Goal: Task Accomplishment & Management: Complete application form

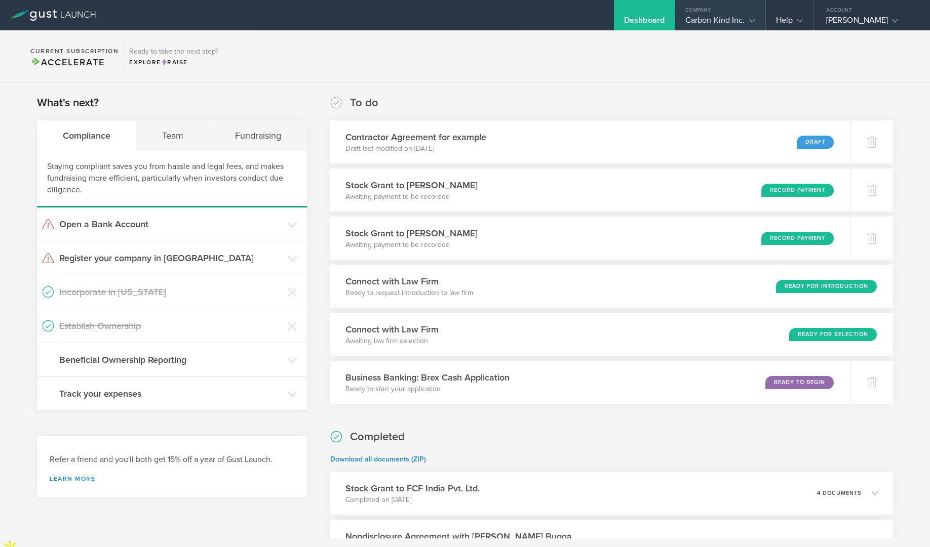
click at [751, 15] on gust-icon at bounding box center [750, 20] width 10 height 10
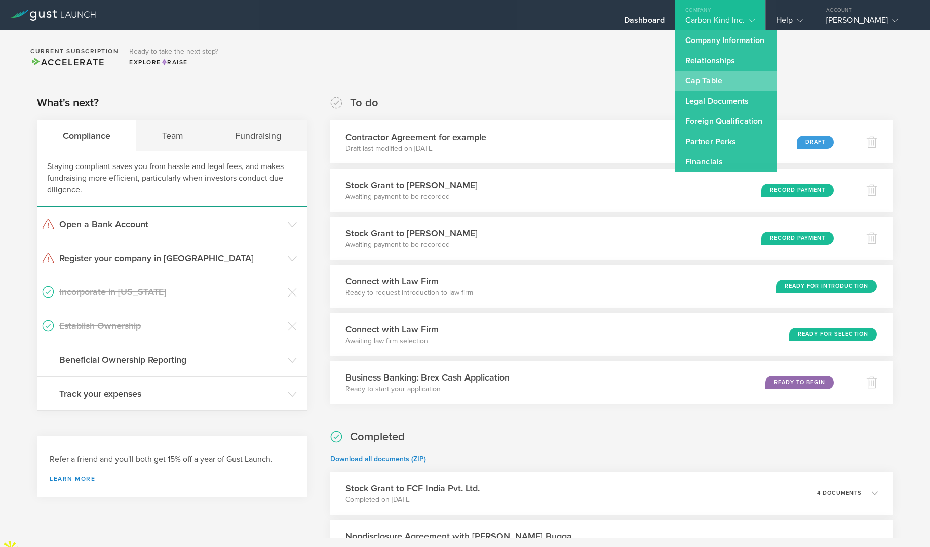
click at [719, 79] on link "Cap Table" at bounding box center [725, 81] width 101 height 20
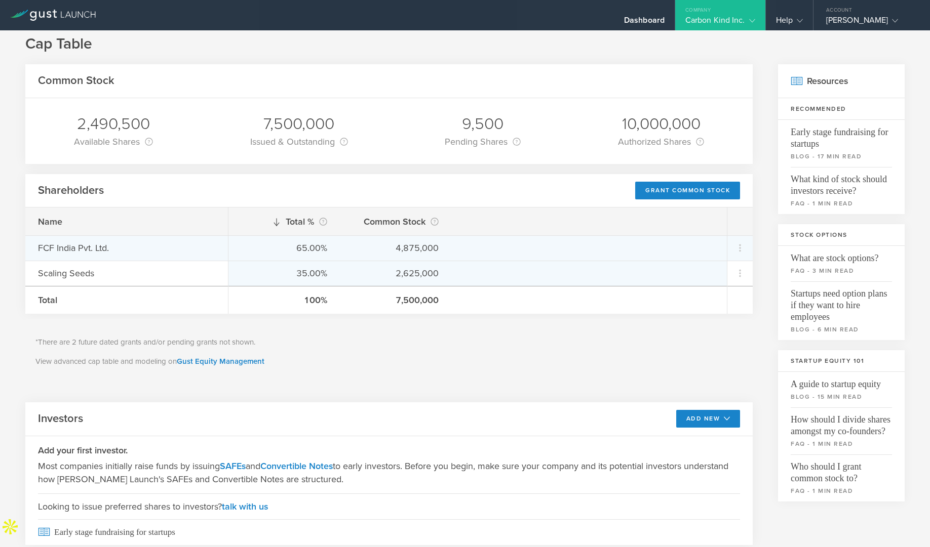
scroll to position [14, 0]
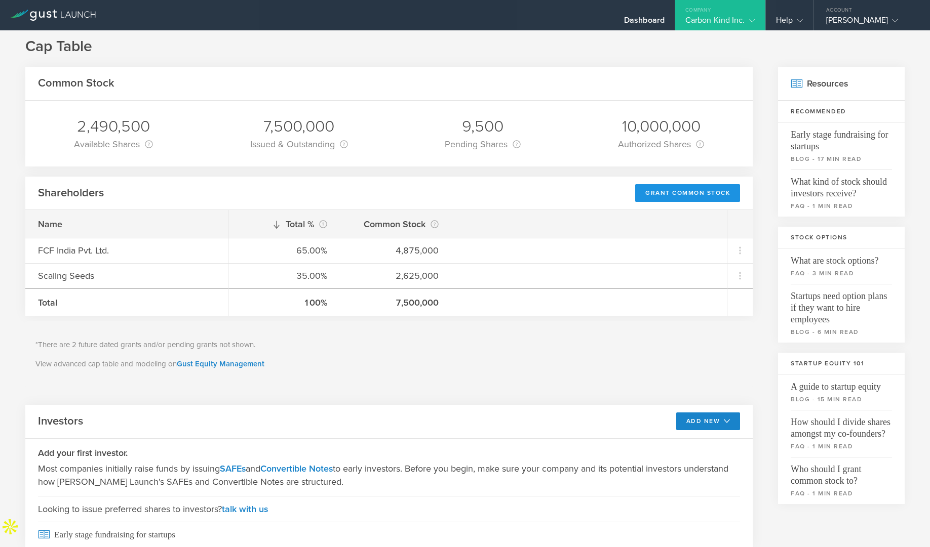
click at [657, 191] on div "Grant Common Stock" at bounding box center [687, 193] width 105 height 18
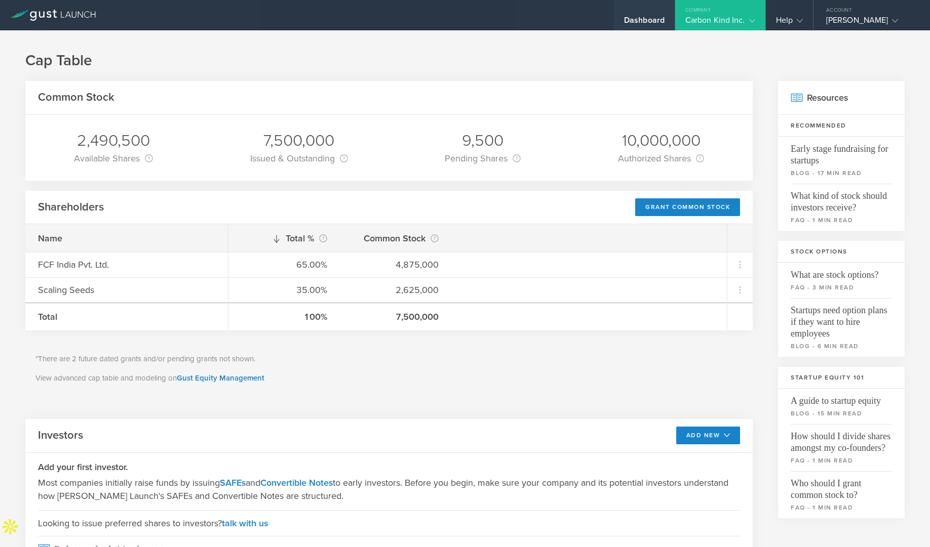
click at [661, 17] on div "Dashboard" at bounding box center [644, 22] width 41 height 15
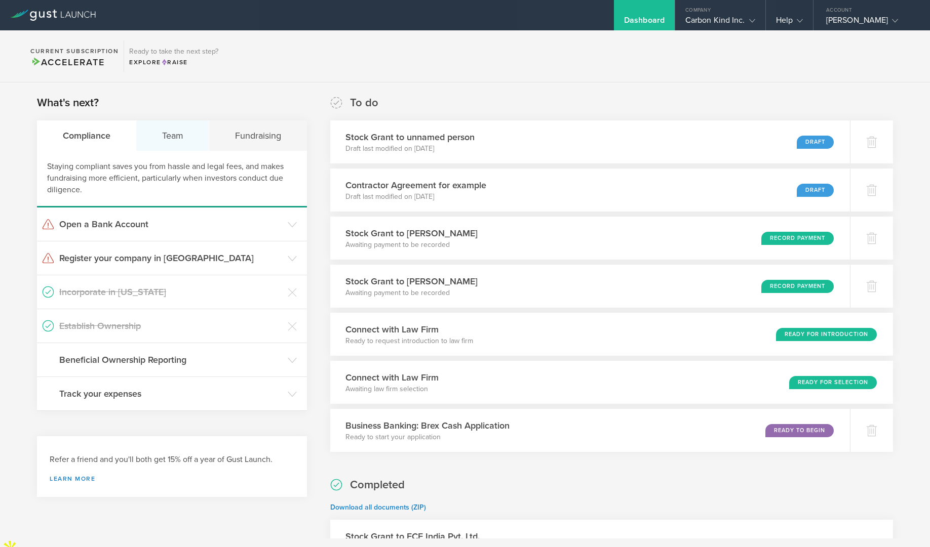
click at [182, 123] on div "Team" at bounding box center [172, 136] width 73 height 30
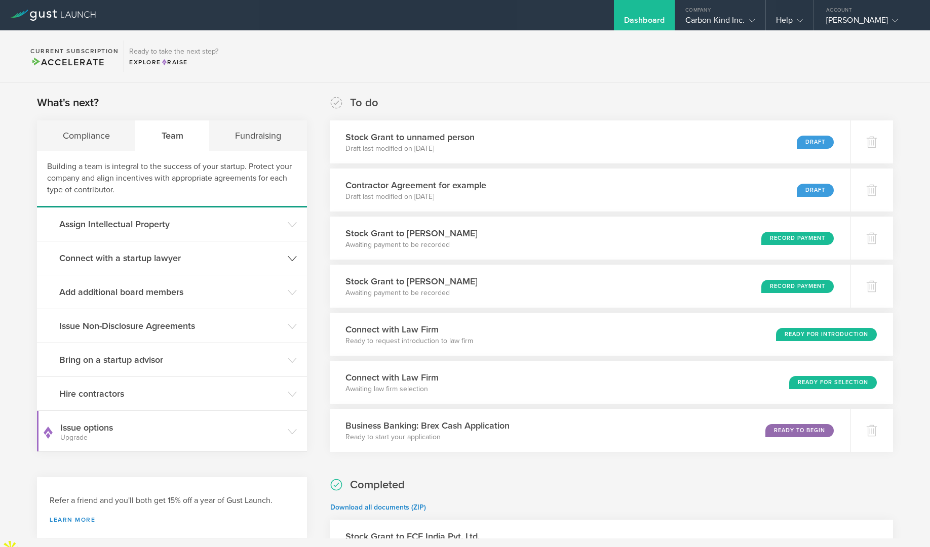
scroll to position [29, 0]
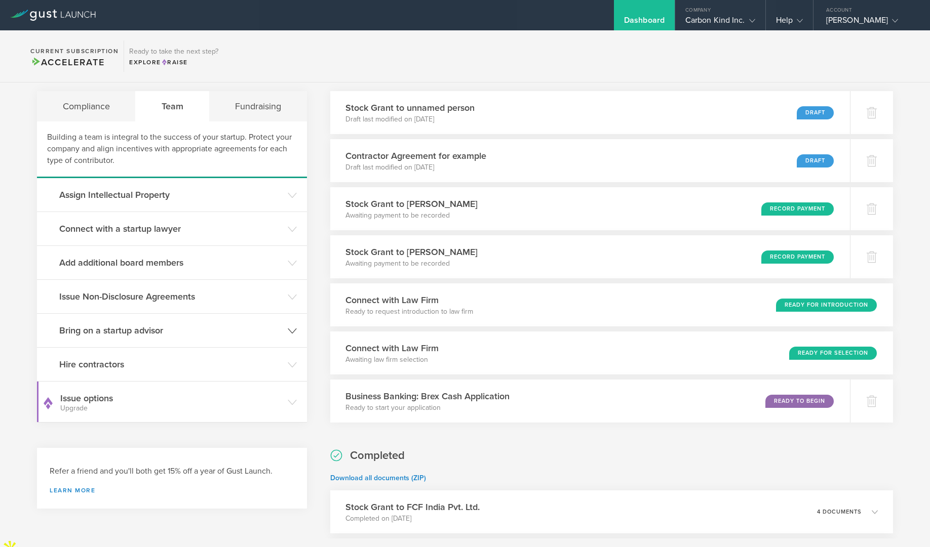
click at [285, 331] on header "Bring on a startup advisor" at bounding box center [172, 330] width 270 height 33
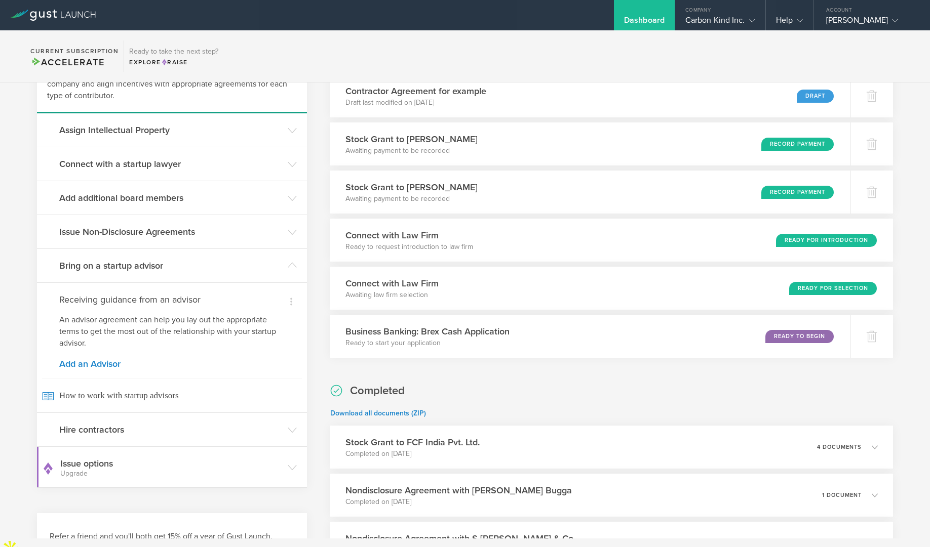
scroll to position [105, 0]
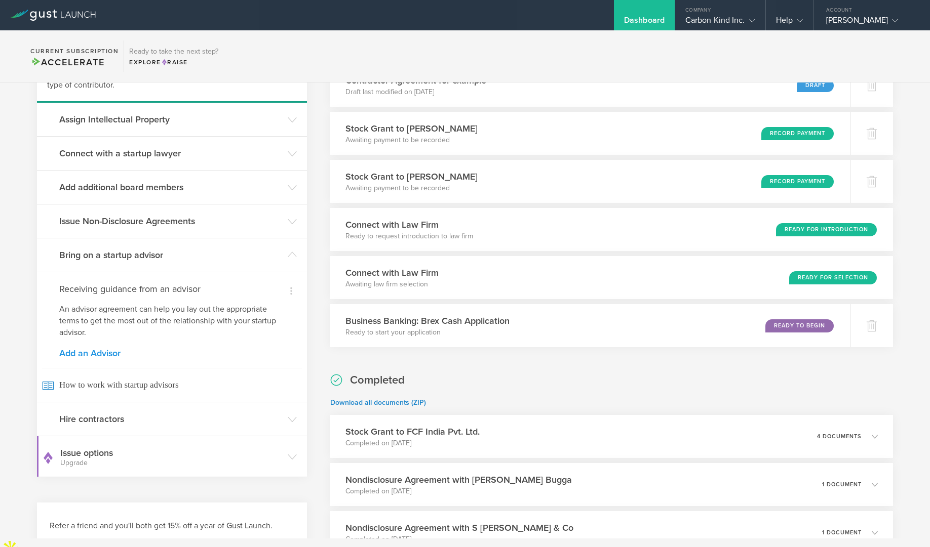
click at [96, 356] on link "Add an Advisor" at bounding box center [171, 353] width 225 height 9
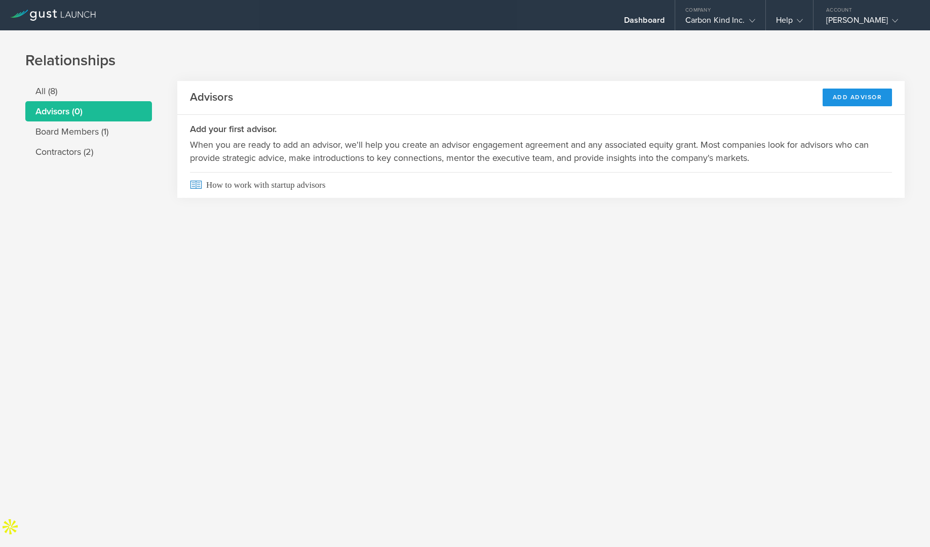
click at [853, 97] on div "Add Advisor" at bounding box center [857, 98] width 70 height 18
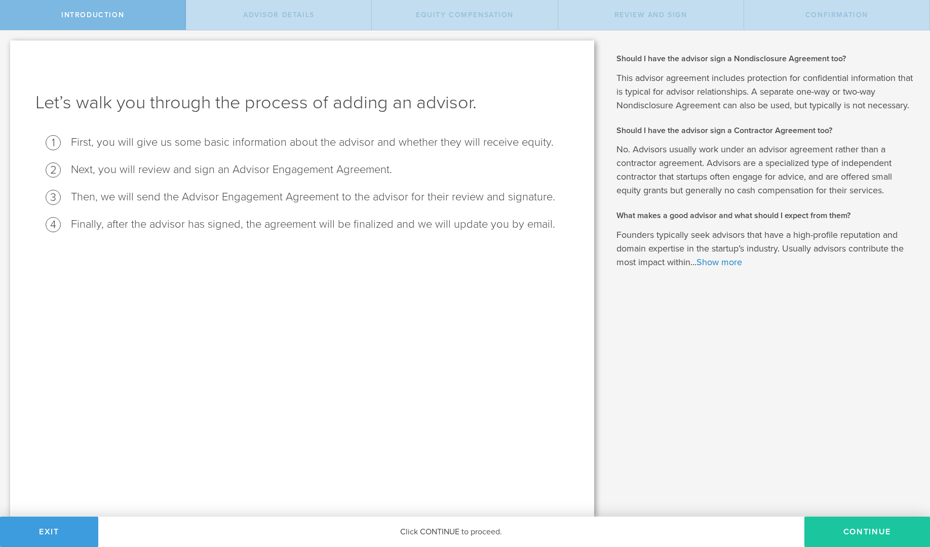
click at [832, 532] on button "Continue" at bounding box center [867, 532] width 126 height 30
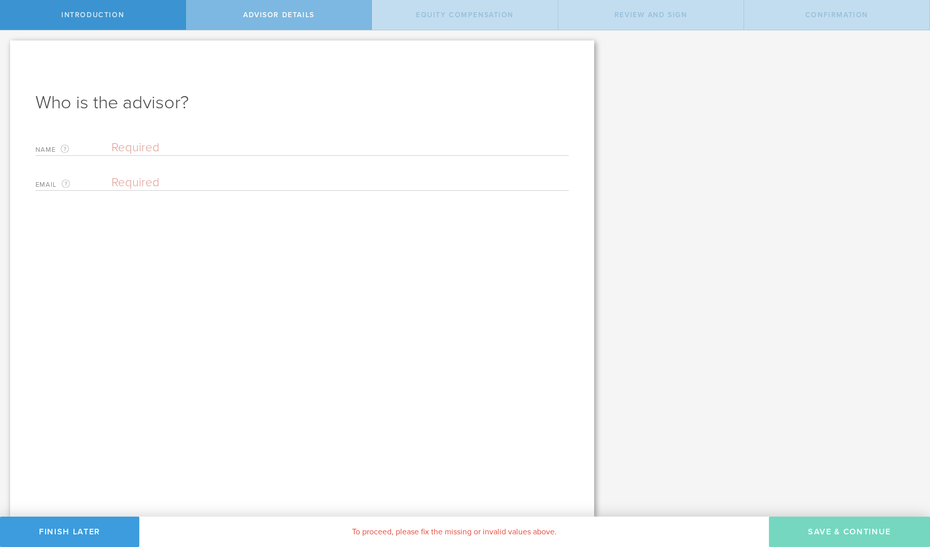
click at [257, 148] on input "text" at bounding box center [339, 147] width 457 height 15
type input "[PERSON_NAME]"
click at [225, 181] on input "email" at bounding box center [337, 182] width 452 height 15
paste input "[EMAIL_ADDRESS][DOMAIN_NAME]"
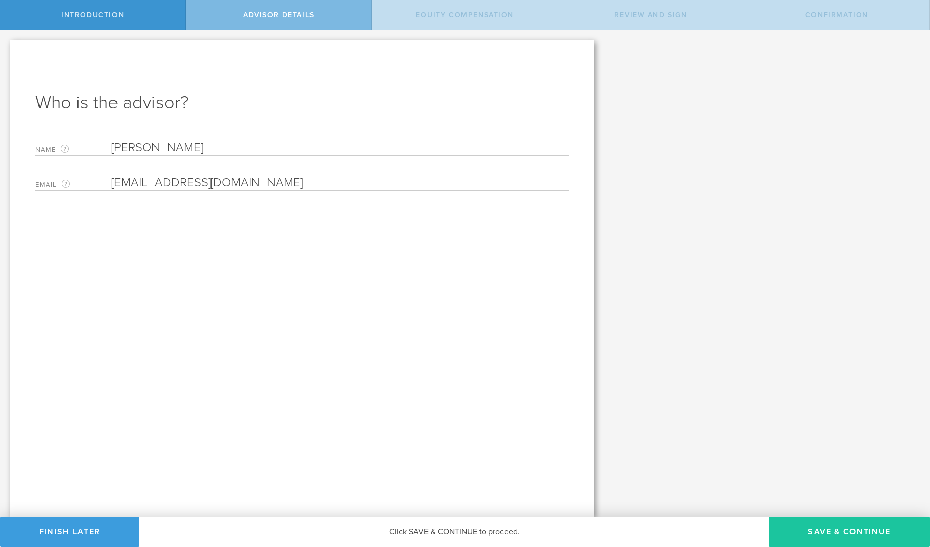
type input "[EMAIL_ADDRESS][DOMAIN_NAME]"
click at [853, 536] on button "Save & Continue" at bounding box center [849, 532] width 161 height 30
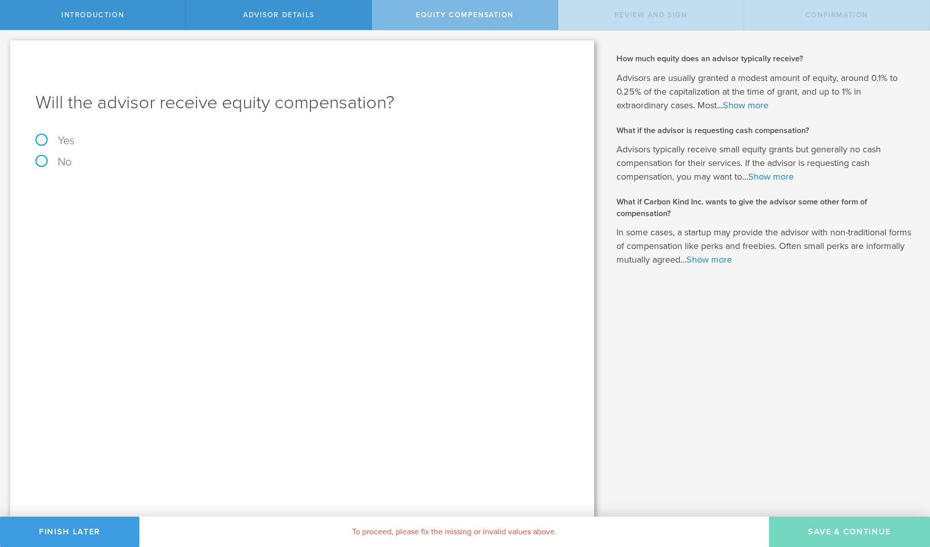
click at [43, 141] on label "Yes" at bounding box center [301, 140] width 533 height 11
click at [7, 47] on input "Yes" at bounding box center [3, 38] width 7 height 16
radio input "true"
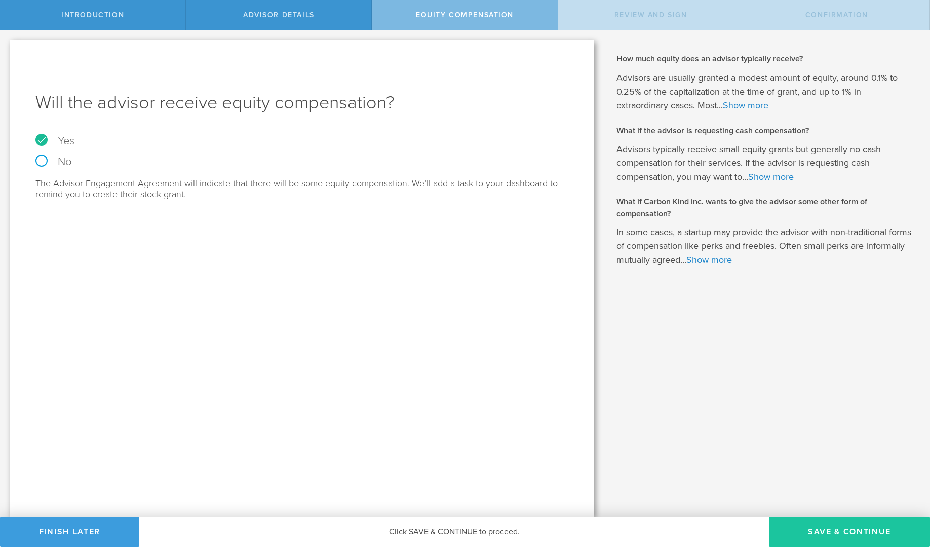
click at [839, 530] on button "Save & Continue" at bounding box center [849, 532] width 161 height 30
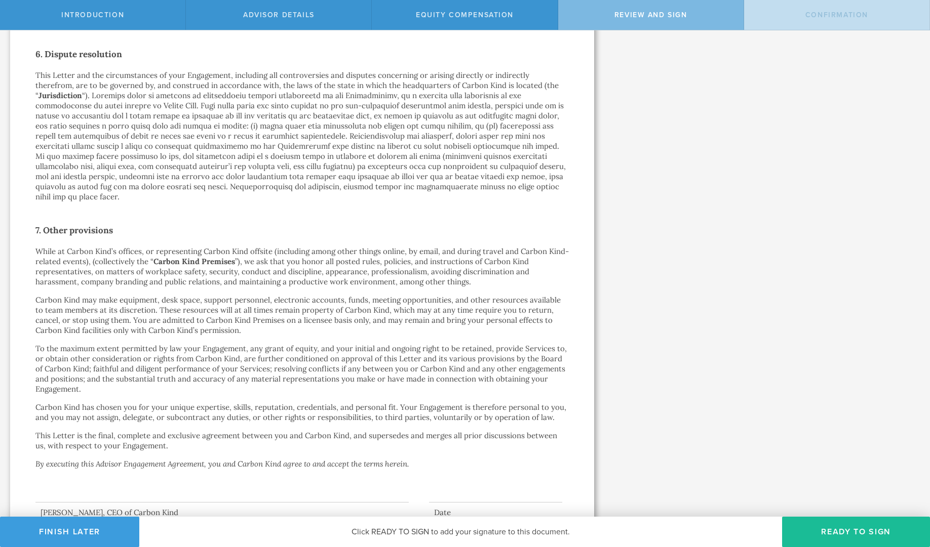
scroll to position [1306, 0]
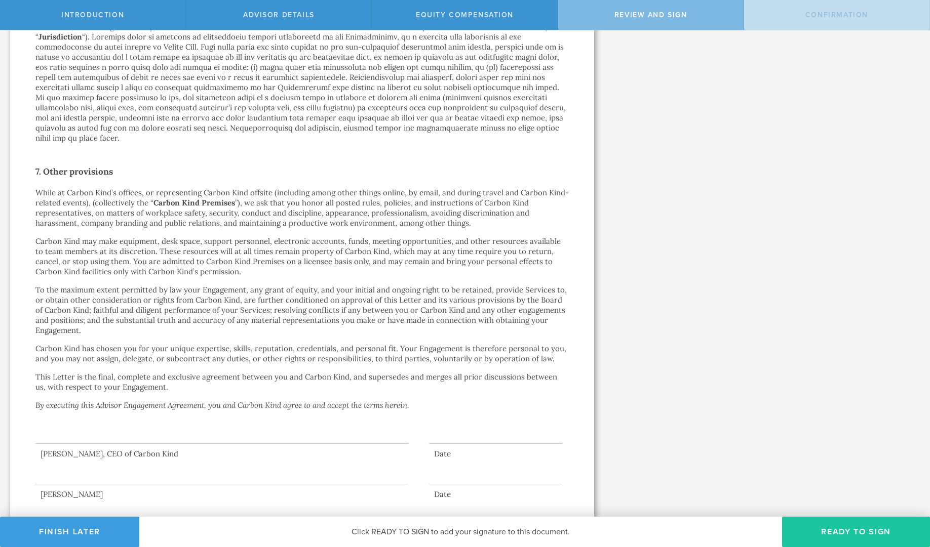
click at [851, 535] on button "Ready to Sign" at bounding box center [856, 532] width 148 height 30
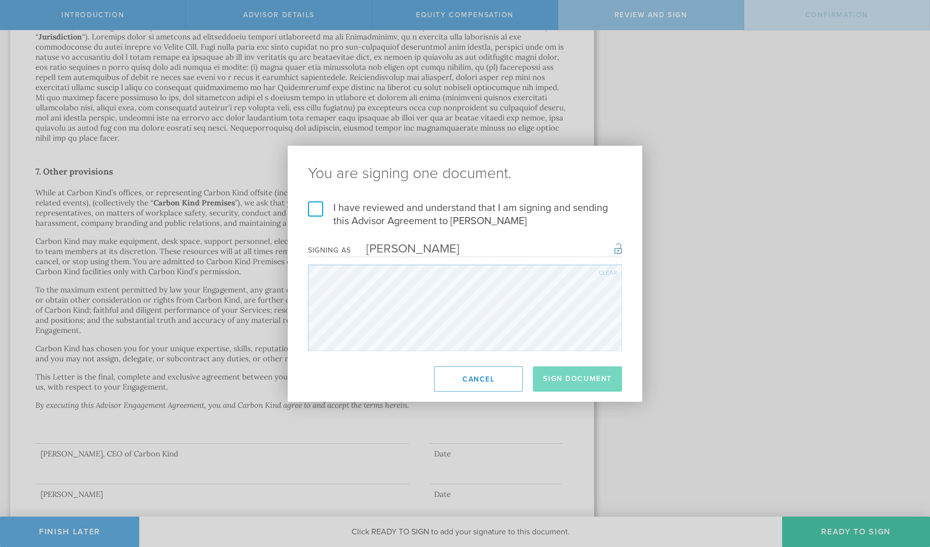
click at [316, 205] on label "I have reviewed and understand that I am signing and sending this Advisor Agree…" at bounding box center [465, 215] width 314 height 26
click at [0, 0] on input "I have reviewed and understand that I am signing and sending this Advisor Agree…" at bounding box center [0, 0] width 0 height 0
click at [575, 381] on button "Sign Document" at bounding box center [577, 379] width 89 height 25
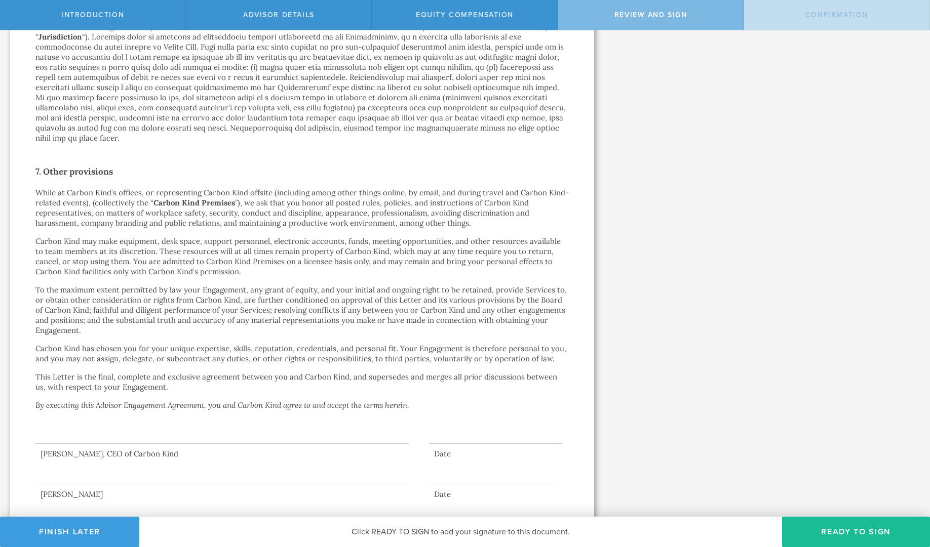
scroll to position [0, 0]
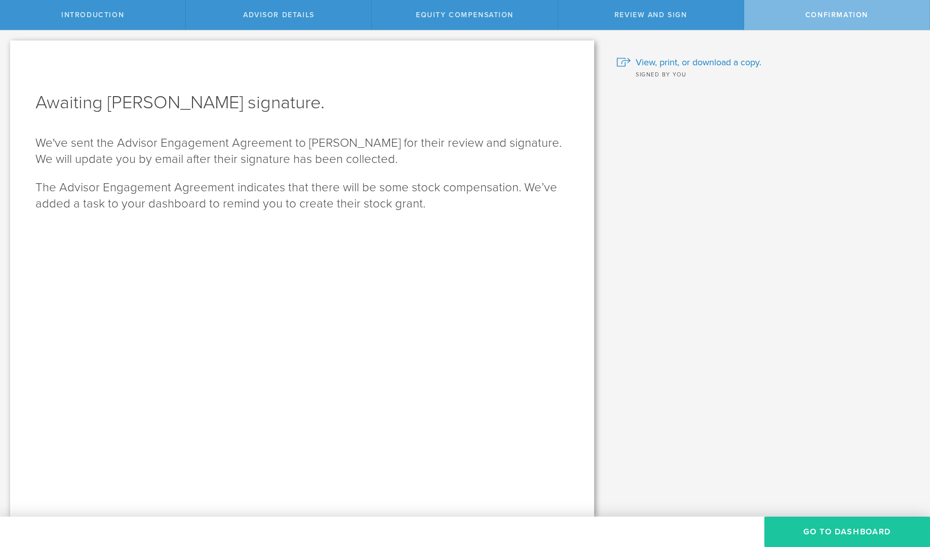
click at [852, 534] on button "Go To Dashboard" at bounding box center [847, 532] width 166 height 30
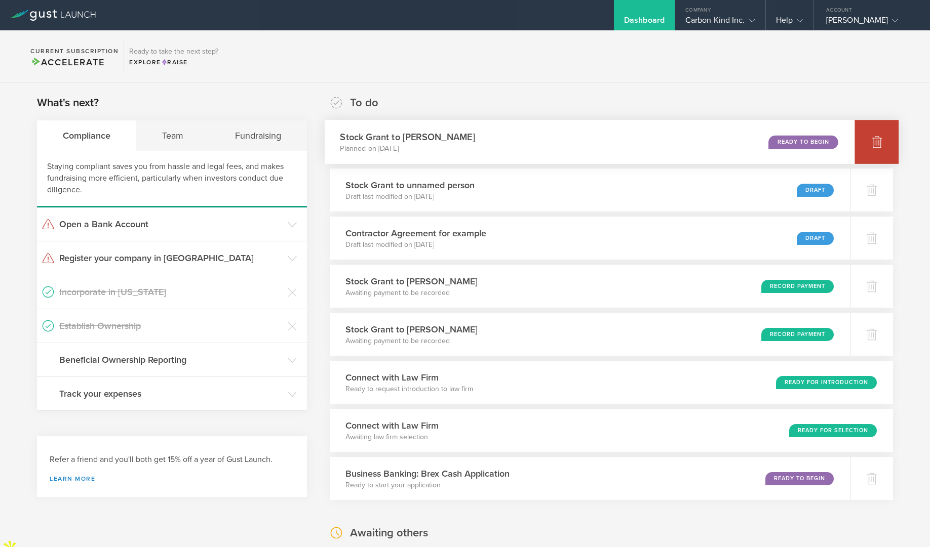
click at [869, 134] on div at bounding box center [876, 142] width 44 height 44
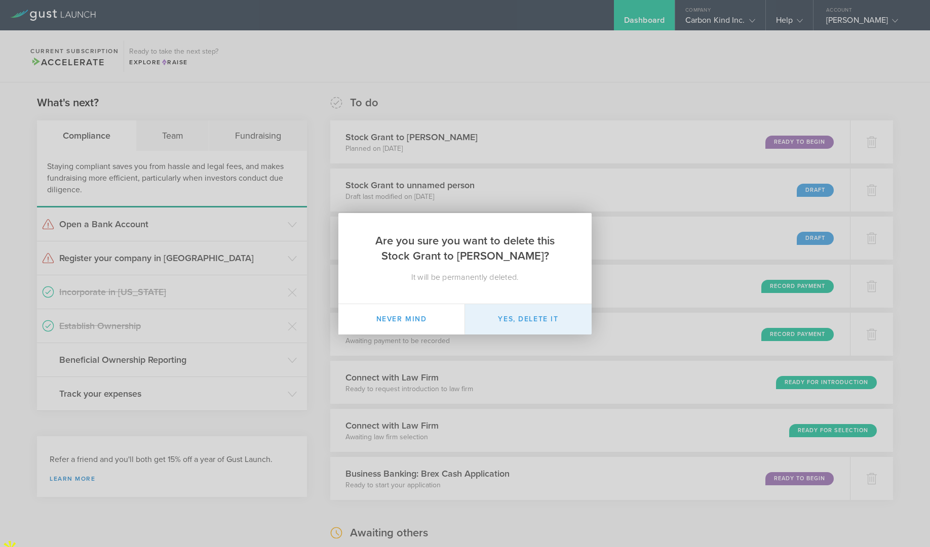
click at [552, 326] on button "Yes, delete it" at bounding box center [528, 319] width 127 height 30
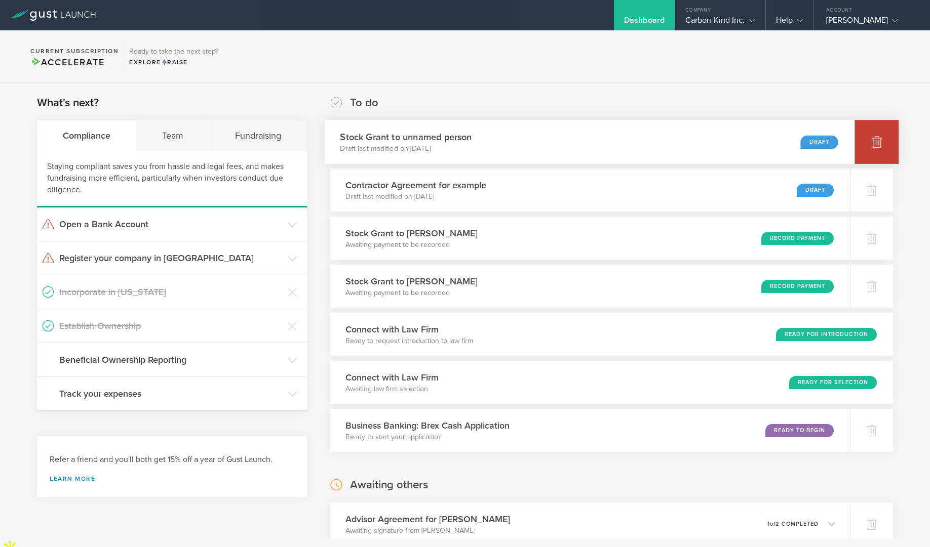
click at [877, 138] on icon at bounding box center [876, 143] width 11 height 10
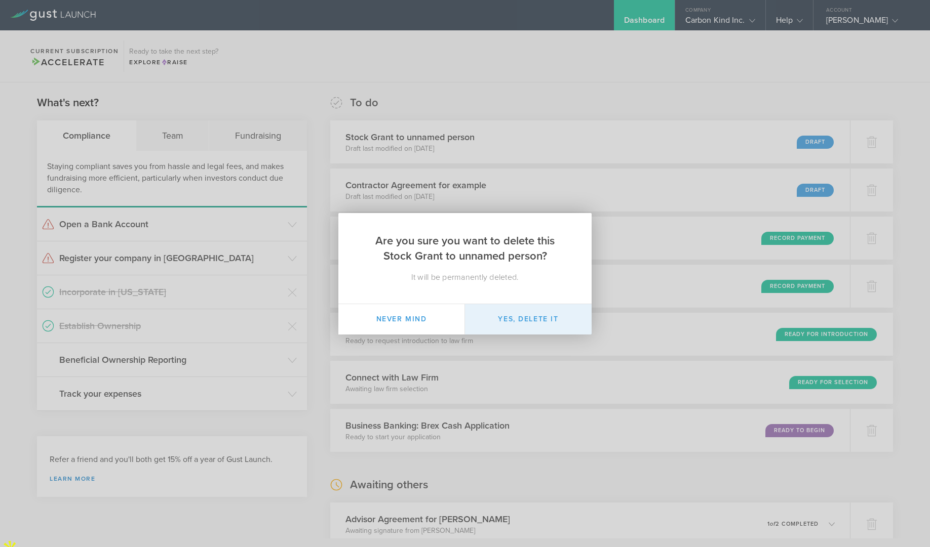
click at [550, 323] on button "Yes, delete it" at bounding box center [528, 319] width 127 height 30
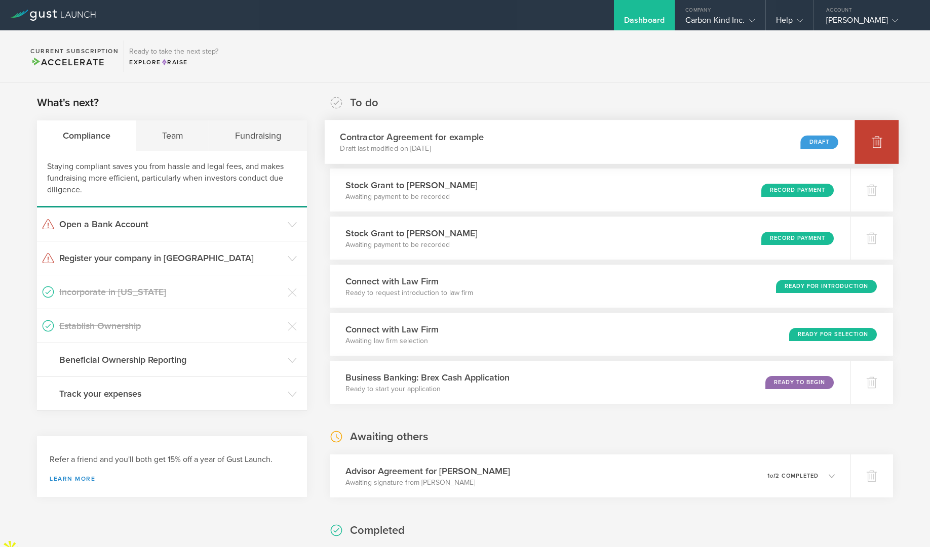
click at [869, 148] on div at bounding box center [876, 142] width 44 height 44
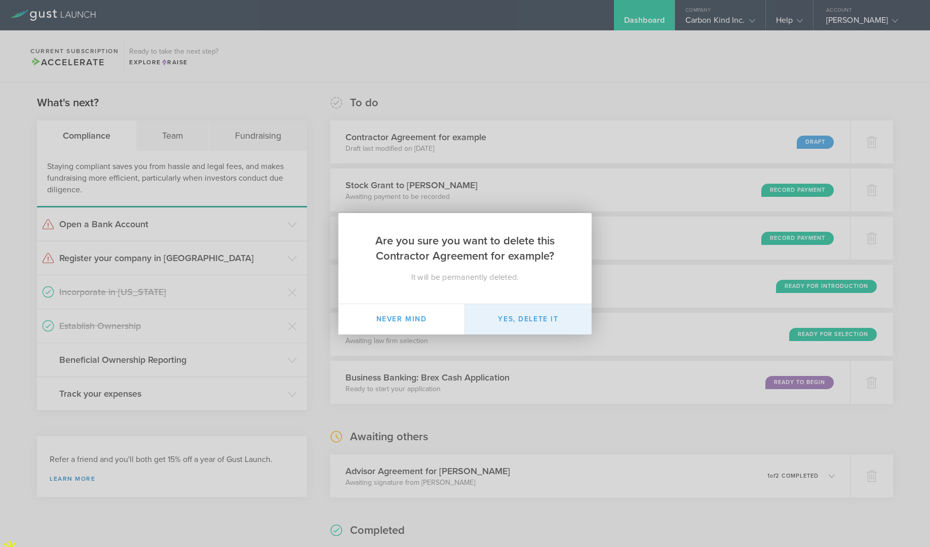
click at [543, 314] on button "Yes, delete it" at bounding box center [528, 319] width 127 height 30
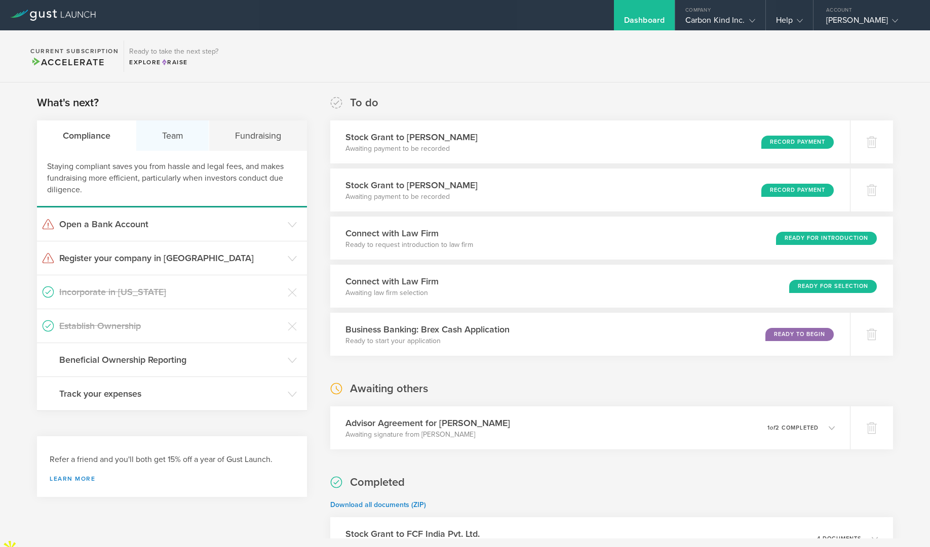
click at [180, 133] on div "Team" at bounding box center [172, 136] width 73 height 30
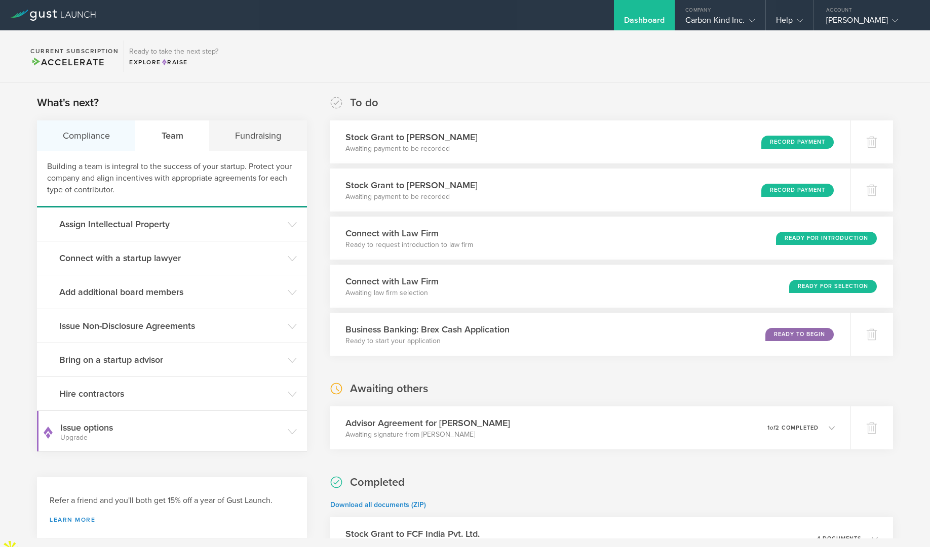
click at [88, 137] on div "Compliance" at bounding box center [86, 136] width 99 height 30
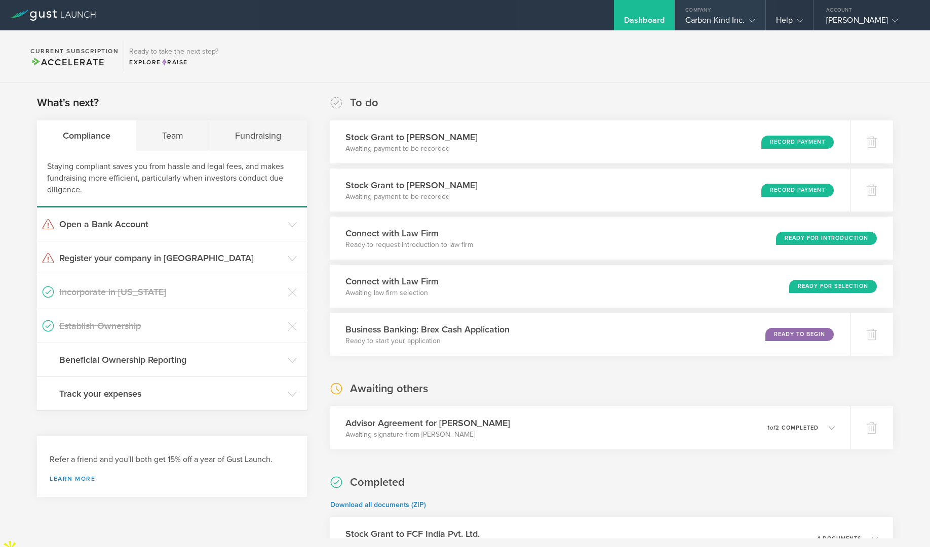
click at [749, 24] on icon at bounding box center [752, 21] width 6 height 6
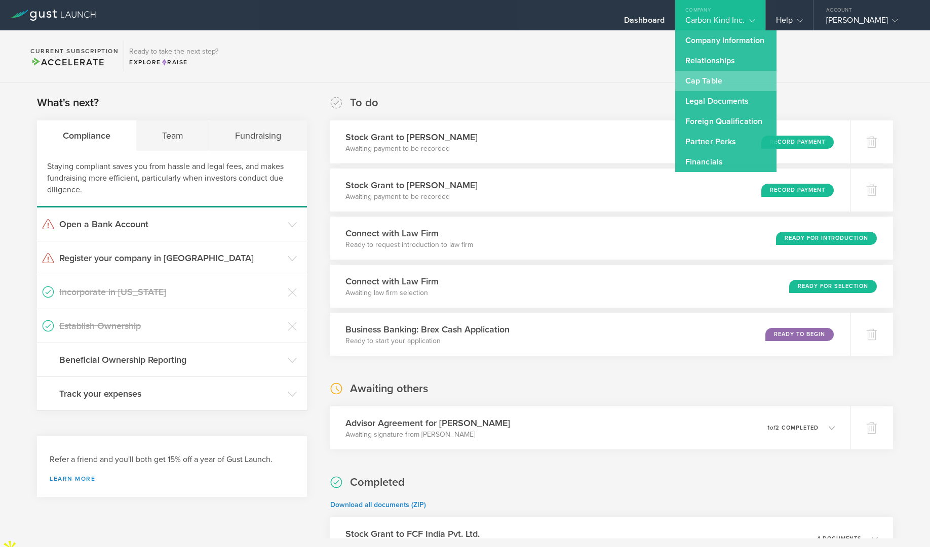
click at [718, 78] on link "Cap Table" at bounding box center [725, 81] width 101 height 20
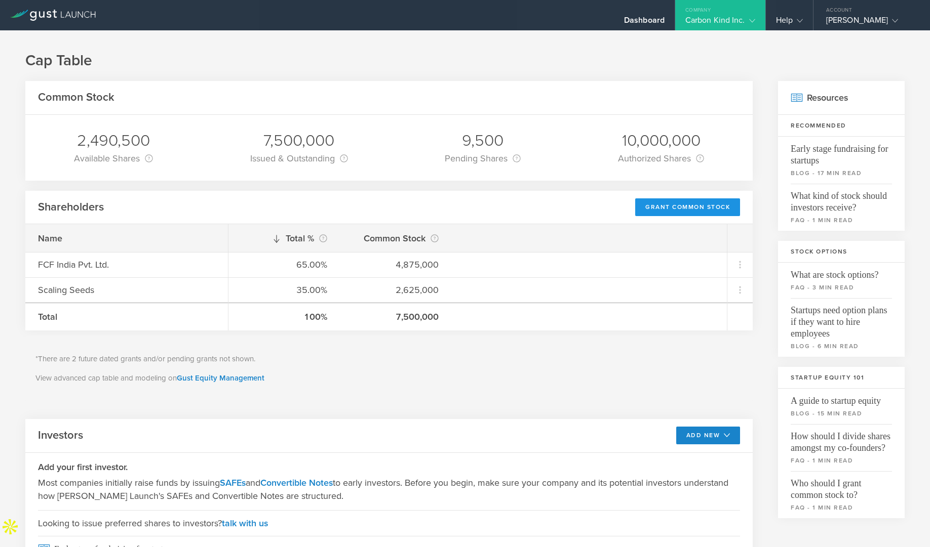
click at [681, 205] on div "Grant Common Stock" at bounding box center [687, 207] width 105 height 18
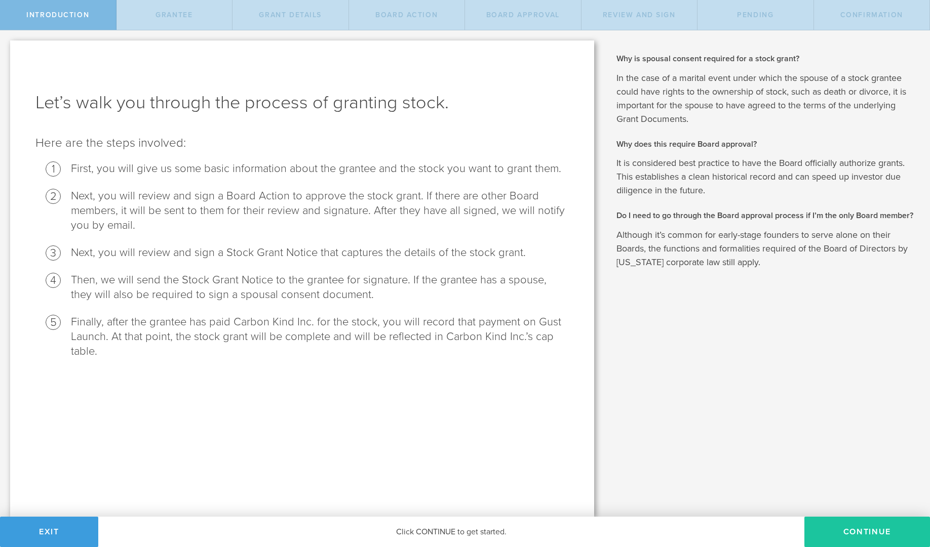
click at [857, 533] on button "Continue" at bounding box center [867, 532] width 126 height 30
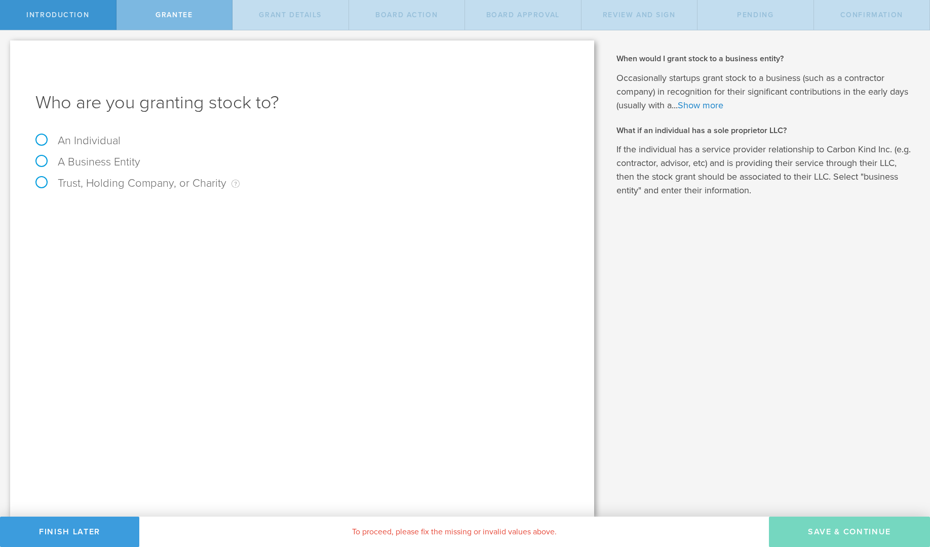
click at [41, 140] on label "An Individual" at bounding box center [77, 140] width 85 height 13
click at [7, 47] on input "An Individual" at bounding box center [3, 38] width 7 height 16
radio input "true"
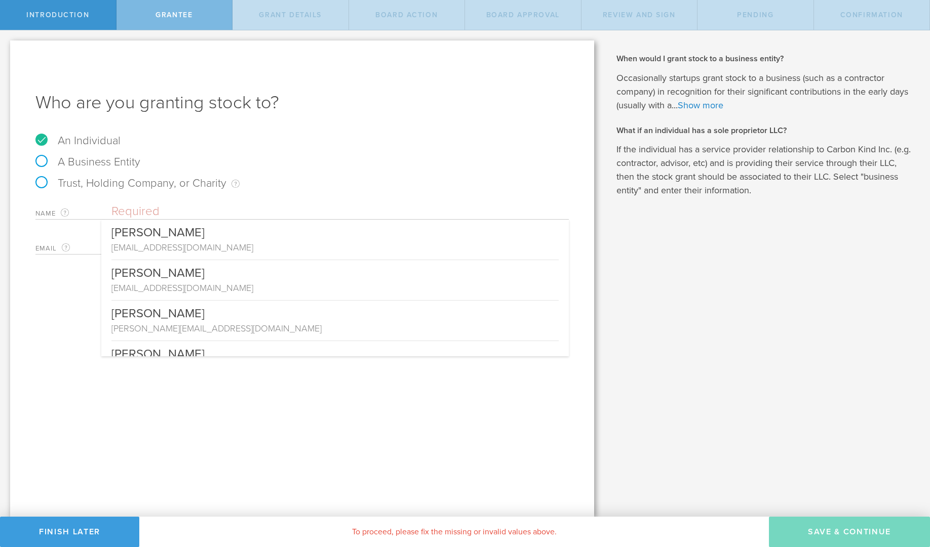
click at [192, 211] on input "text" at bounding box center [339, 211] width 457 height 15
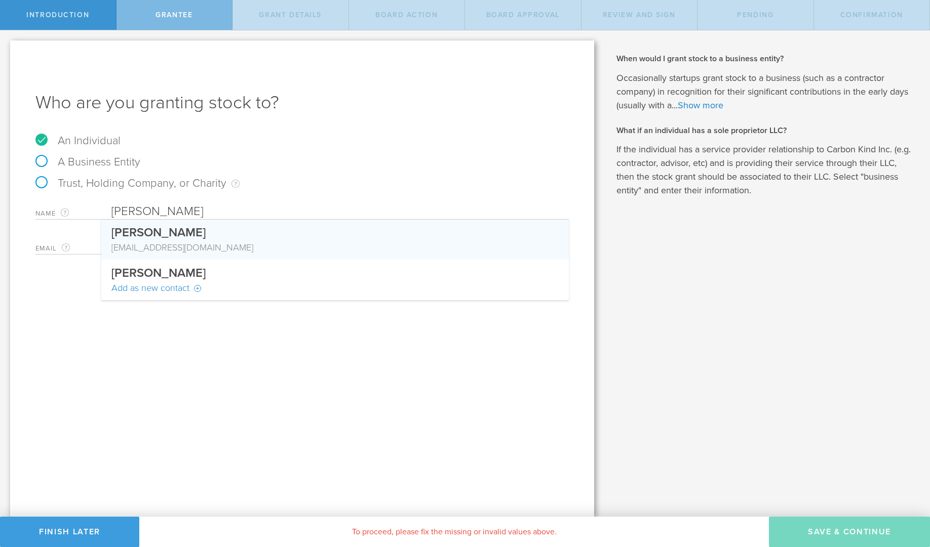
type input "[PERSON_NAME]"
click at [188, 239] on div "[PERSON_NAME]" at bounding box center [334, 230] width 447 height 21
type input "[EMAIL_ADDRESS][DOMAIN_NAME]"
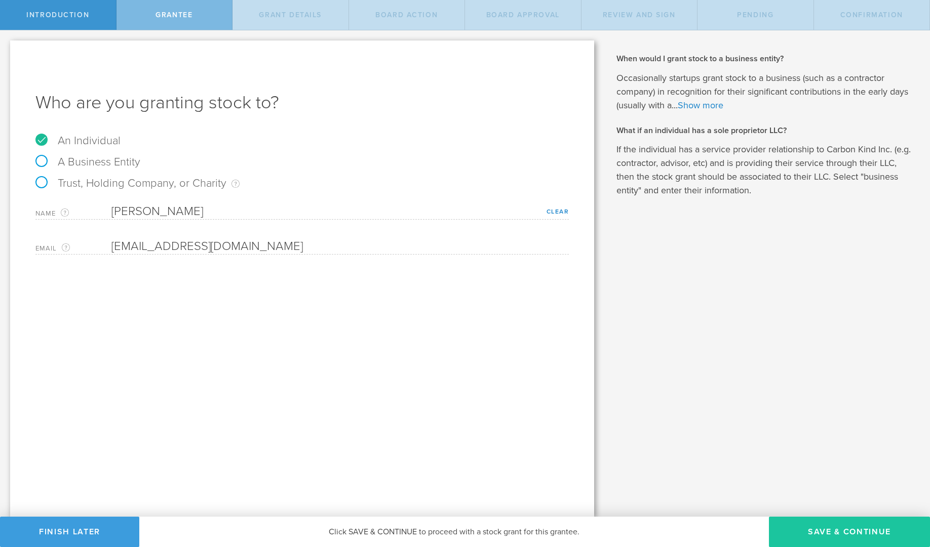
click at [847, 544] on button "Save & Continue" at bounding box center [849, 532] width 161 height 30
type input "48"
type input "12"
select select "none"
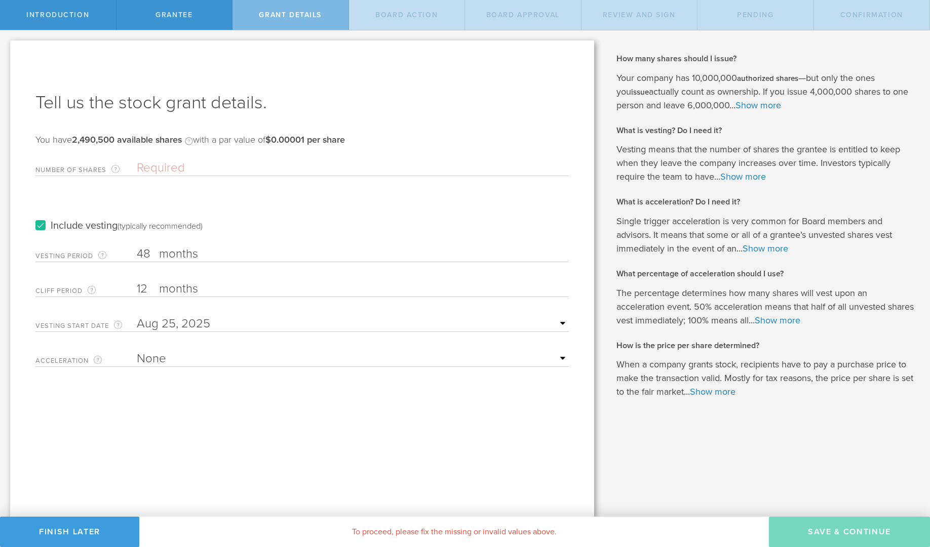
click at [160, 169] on input "Number of Shares The total amount of stock the company is granting to this reci…" at bounding box center [353, 167] width 432 height 15
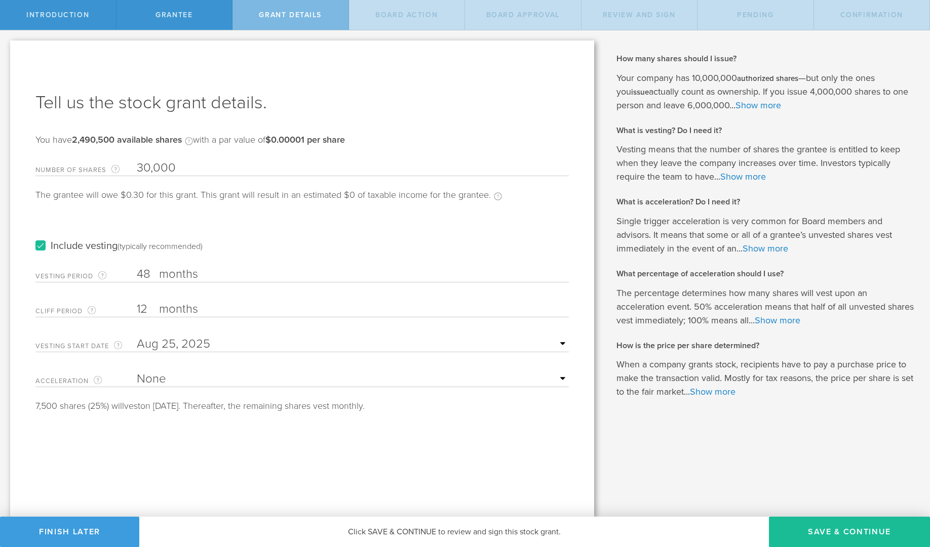
type input "30,000"
click at [203, 309] on label "months" at bounding box center [209, 310] width 101 height 17
click at [203, 309] on input "12" at bounding box center [353, 309] width 432 height 15
type input "1"
type input "3"
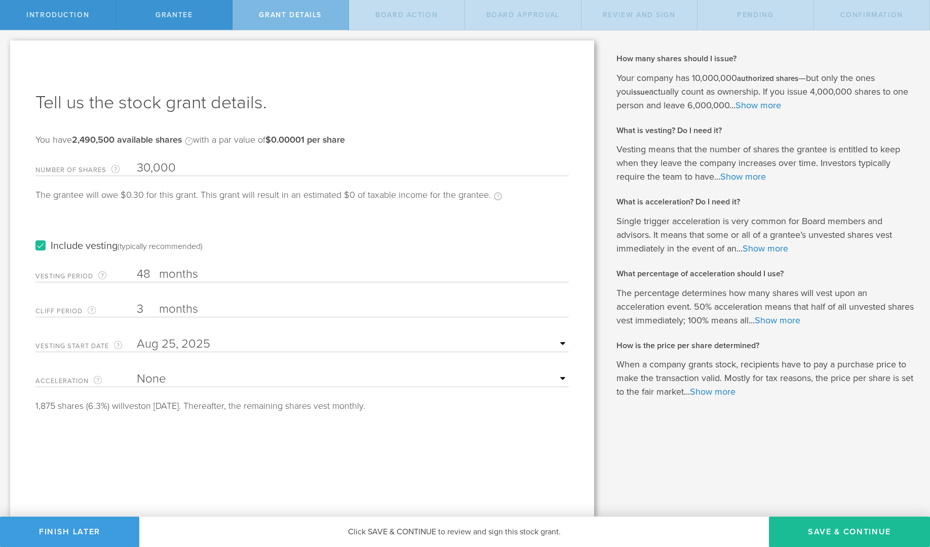
click at [148, 269] on input "48" at bounding box center [353, 274] width 432 height 15
type input "4"
type input "24"
click at [847, 529] on button "Save & Continue" at bounding box center [849, 532] width 161 height 30
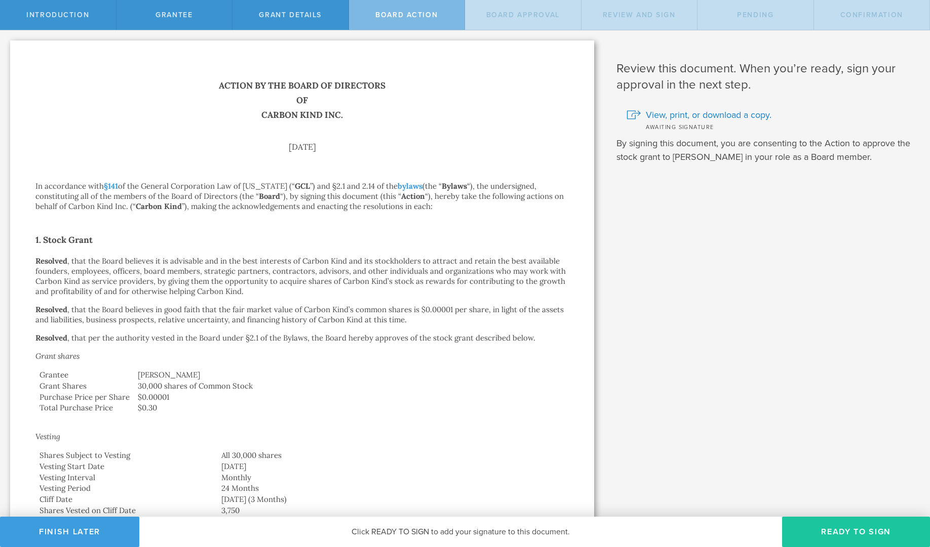
click at [838, 537] on button "Ready to Sign" at bounding box center [856, 532] width 148 height 30
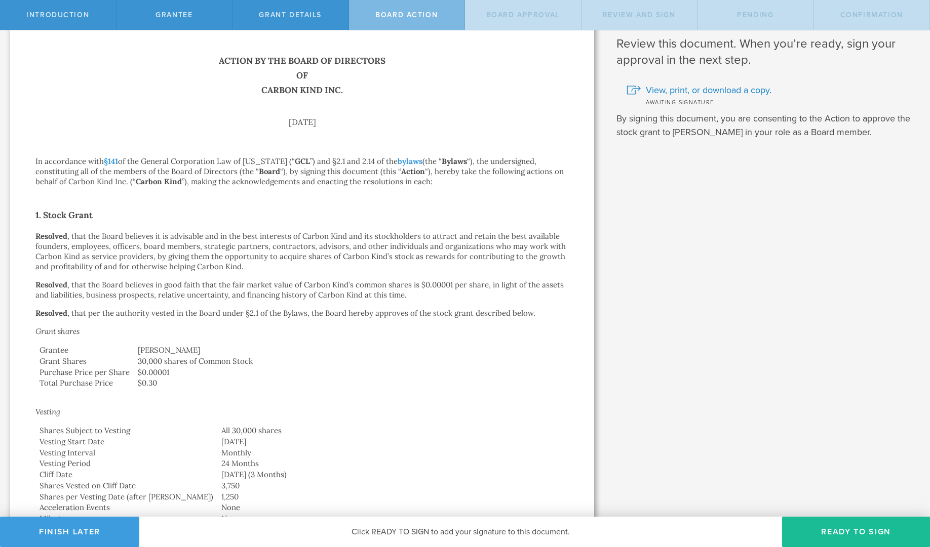
scroll to position [58, 0]
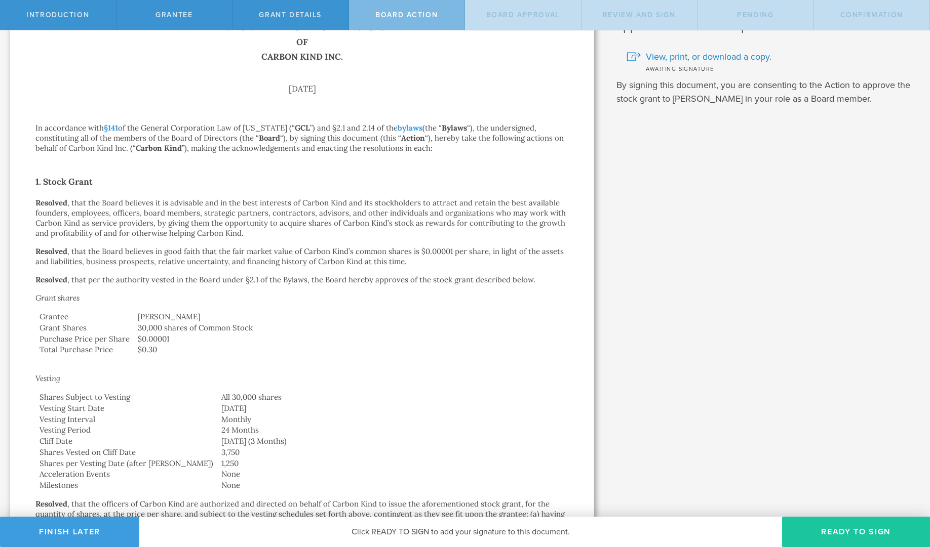
click at [848, 530] on button "Ready to Sign" at bounding box center [856, 532] width 148 height 30
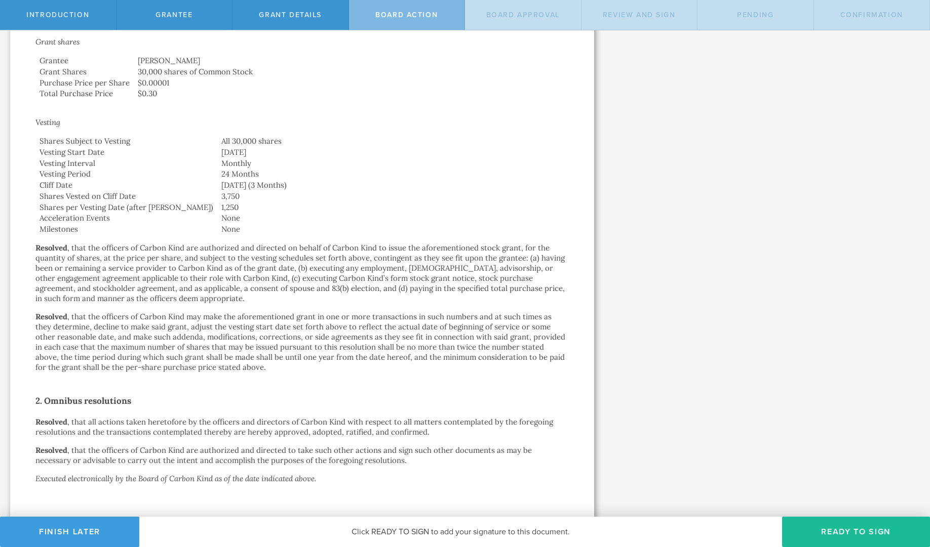
scroll to position [368, 0]
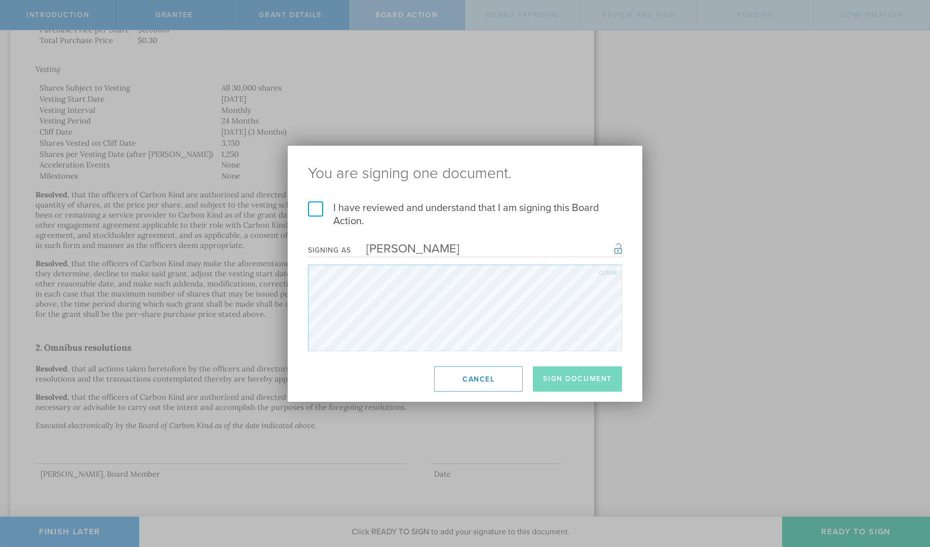
click at [313, 207] on label "I have reviewed and understand that I am signing this Board Action." at bounding box center [465, 215] width 314 height 26
click at [0, 0] on input "I have reviewed and understand that I am signing this Board Action." at bounding box center [0, 0] width 0 height 0
click at [315, 210] on label "I have reviewed and understand that I am signing this Board Action." at bounding box center [465, 215] width 314 height 26
click at [0, 0] on input "I have reviewed and understand that I am signing this Board Action." at bounding box center [0, 0] width 0 height 0
click at [514, 175] on ng-pluralize "You are signing one document." at bounding box center [465, 173] width 314 height 15
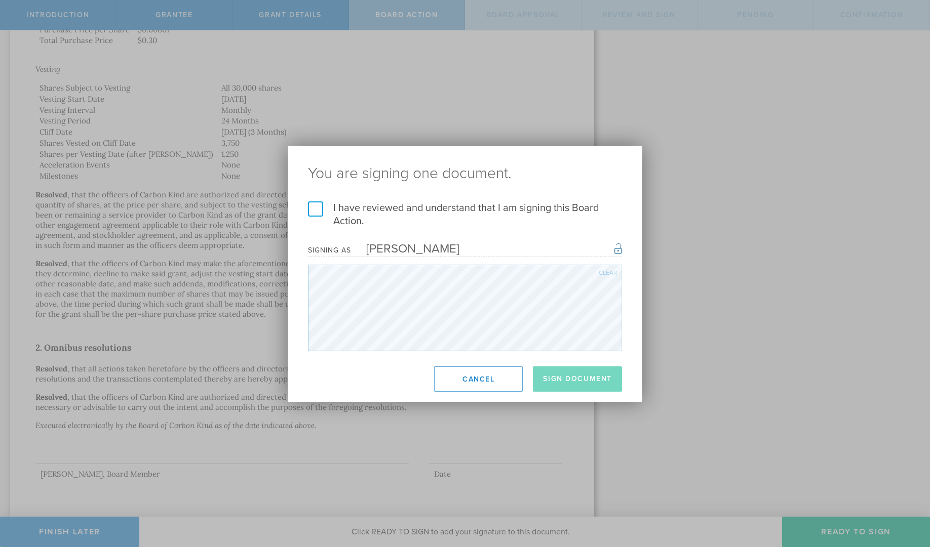
click at [318, 211] on label "I have reviewed and understand that I am signing this Board Action." at bounding box center [465, 215] width 314 height 26
click at [0, 0] on input "I have reviewed and understand that I am signing this Board Action." at bounding box center [0, 0] width 0 height 0
click at [317, 208] on label "I have reviewed and understand that I am signing this Board Action." at bounding box center [465, 215] width 314 height 26
click at [0, 0] on input "I have reviewed and understand that I am signing this Board Action." at bounding box center [0, 0] width 0 height 0
click at [309, 210] on label "I have reviewed and understand that I am signing this Board Action." at bounding box center [465, 215] width 314 height 26
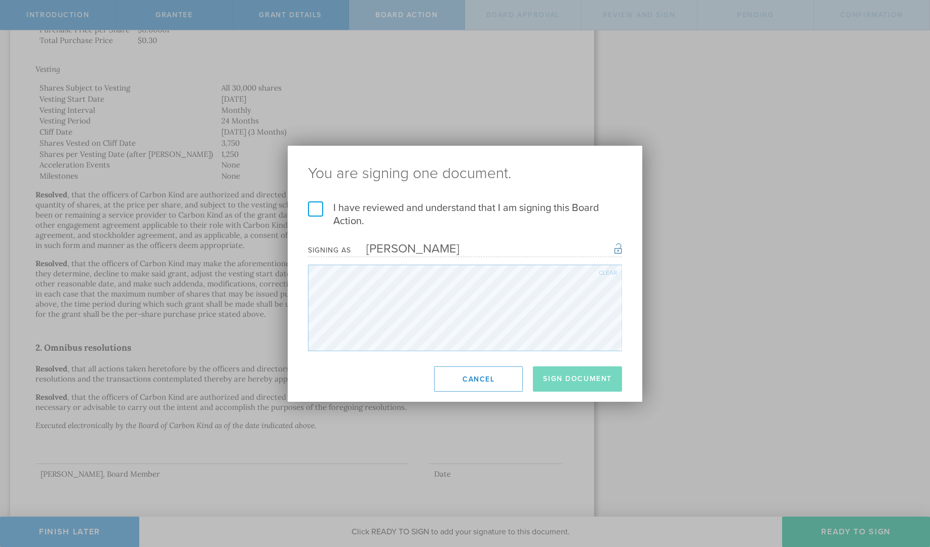
click at [0, 0] on input "I have reviewed and understand that I am signing this Board Action." at bounding box center [0, 0] width 0 height 0
click at [309, 210] on label "I have reviewed and understand that I am signing this Board Action." at bounding box center [465, 215] width 314 height 26
click at [0, 0] on input "I have reviewed and understand that I am signing this Board Action." at bounding box center [0, 0] width 0 height 0
click at [309, 210] on label "I have reviewed and understand that I am signing this Board Action." at bounding box center [465, 215] width 314 height 26
click at [0, 0] on input "I have reviewed and understand that I am signing this Board Action." at bounding box center [0, 0] width 0 height 0
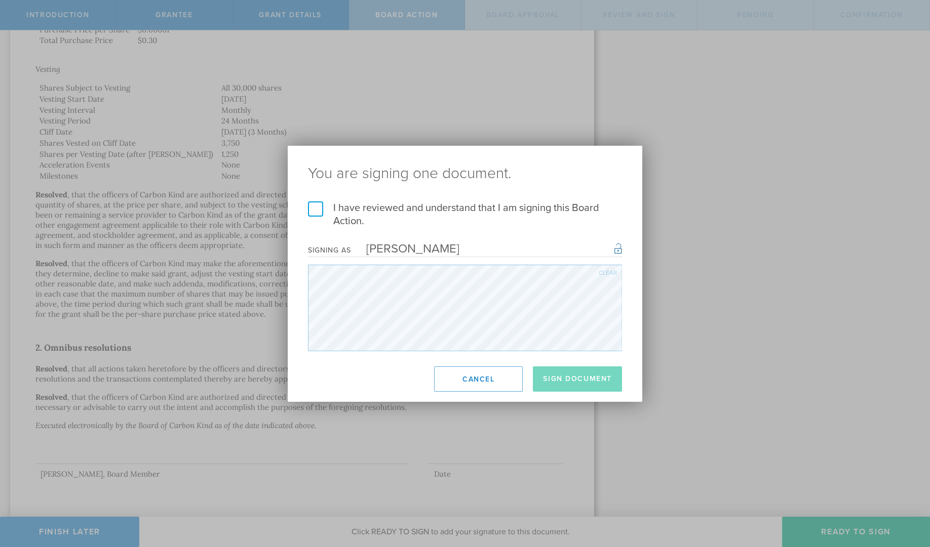
click at [309, 210] on label "I have reviewed and understand that I am signing this Board Action." at bounding box center [465, 215] width 314 height 26
click at [0, 0] on input "I have reviewed and understand that I am signing this Board Action." at bounding box center [0, 0] width 0 height 0
click at [314, 209] on label "I have reviewed and understand that I am signing this Board Action." at bounding box center [465, 215] width 314 height 26
click at [0, 0] on input "I have reviewed and understand that I am signing this Board Action." at bounding box center [0, 0] width 0 height 0
click at [472, 379] on button "Cancel" at bounding box center [478, 379] width 89 height 25
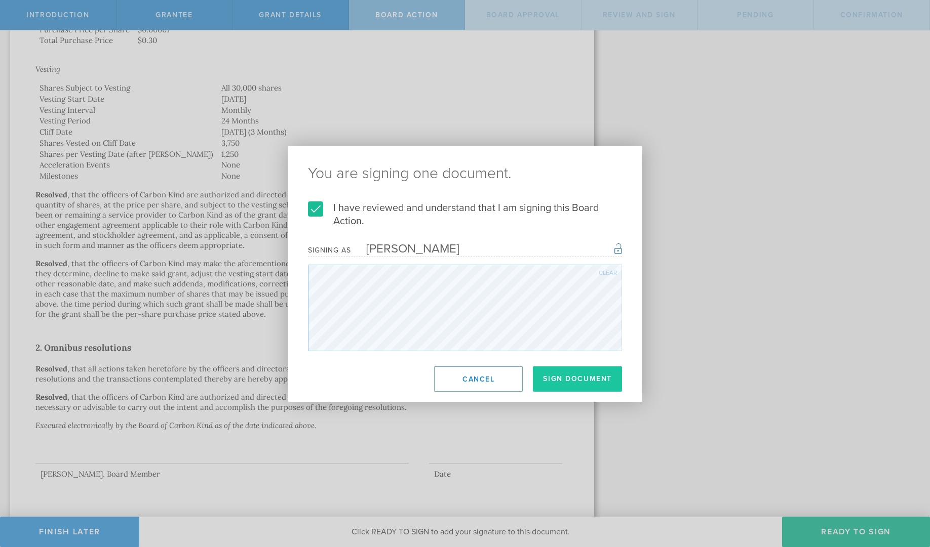
click at [579, 379] on button "Sign Document" at bounding box center [577, 379] width 89 height 25
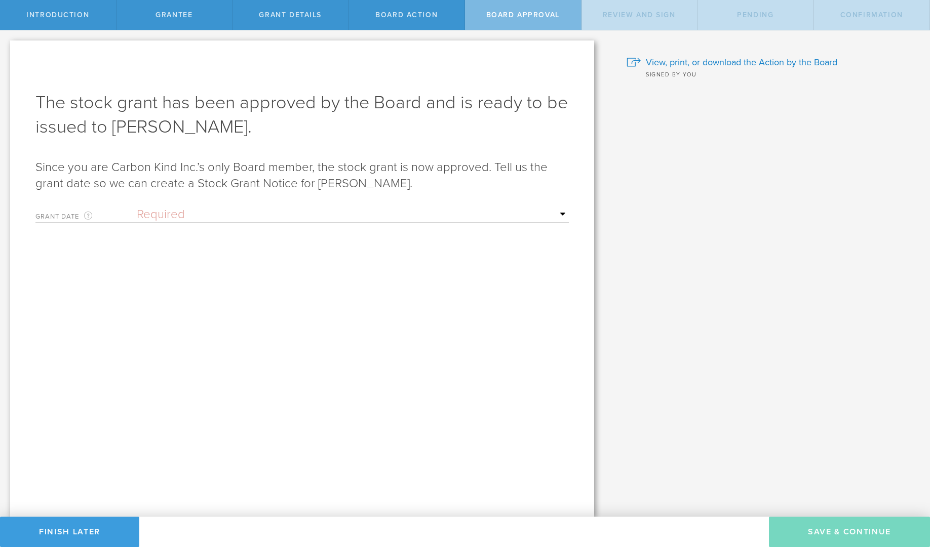
scroll to position [0, 0]
click at [532, 213] on select "Required Upon grantee's signature A specific date" at bounding box center [353, 214] width 432 height 15
select select "uponGranteeSignature"
click at [137, 207] on select "Required Upon grantee's signature A specific date" at bounding box center [353, 214] width 432 height 15
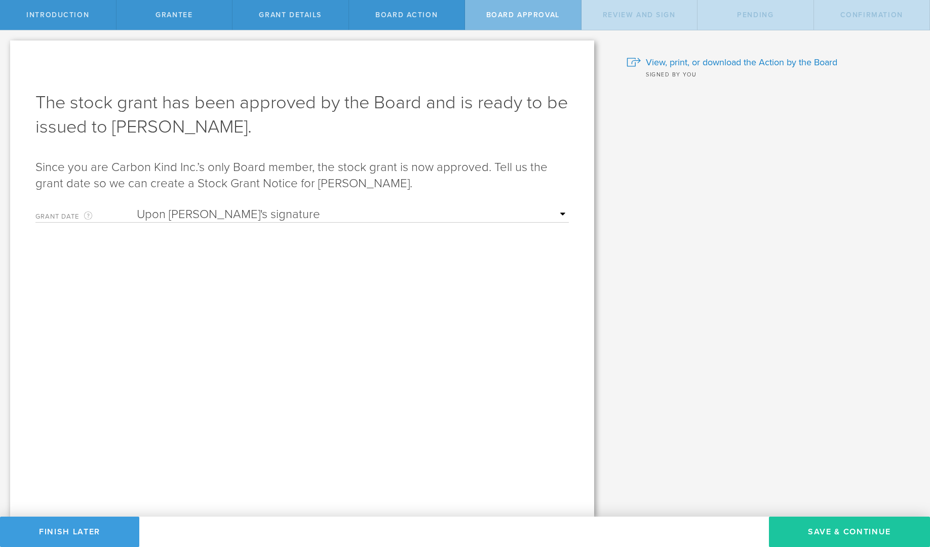
click at [809, 521] on button "Save & Continue" at bounding box center [849, 532] width 161 height 30
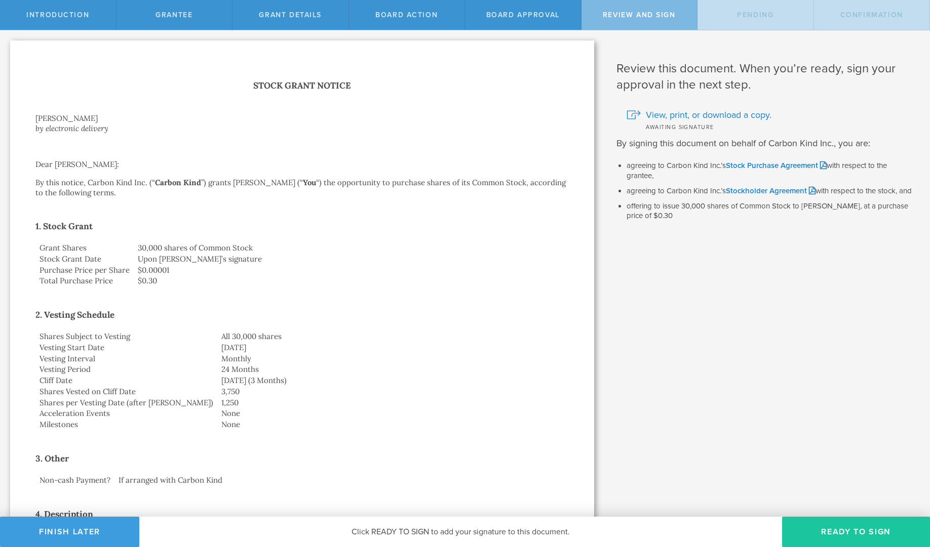
click at [836, 538] on button "Ready to Sign" at bounding box center [856, 532] width 148 height 30
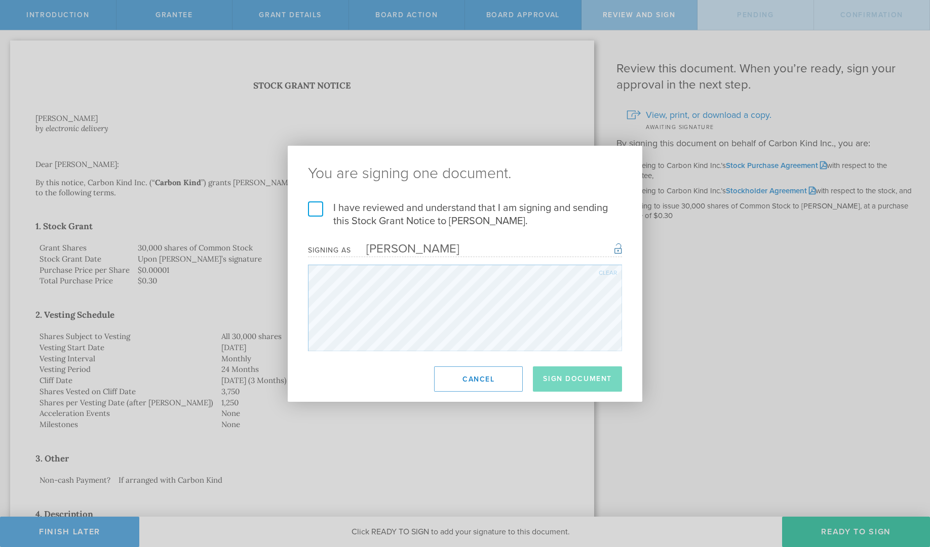
click at [311, 202] on label "I have reviewed and understand that I am signing and sending this Stock Grant N…" at bounding box center [465, 215] width 314 height 26
click at [0, 0] on input "I have reviewed and understand that I am signing and sending this Stock Grant N…" at bounding box center [0, 0] width 0 height 0
click at [577, 381] on button "Sign Document" at bounding box center [577, 379] width 89 height 25
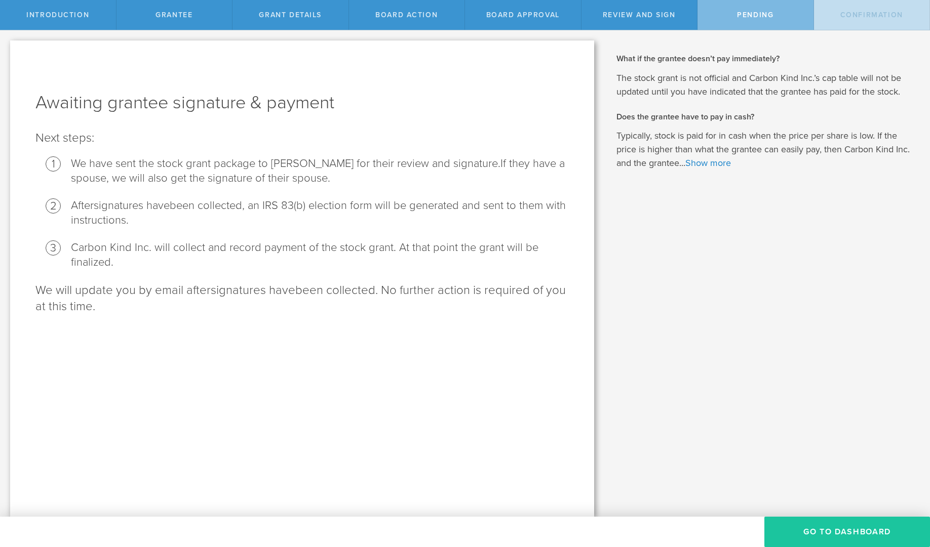
click at [827, 532] on button "Go To Dashboard" at bounding box center [847, 532] width 166 height 30
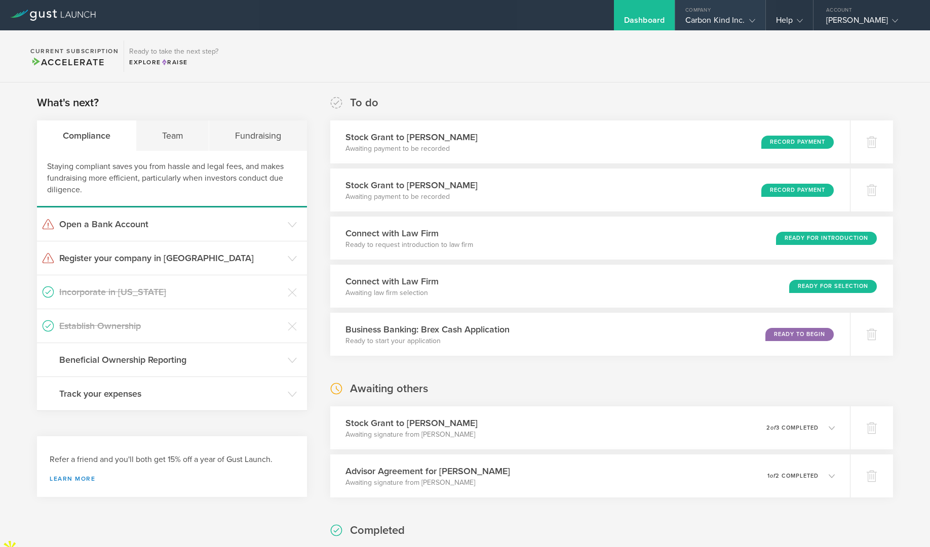
click at [746, 21] on gust-icon at bounding box center [750, 20] width 10 height 10
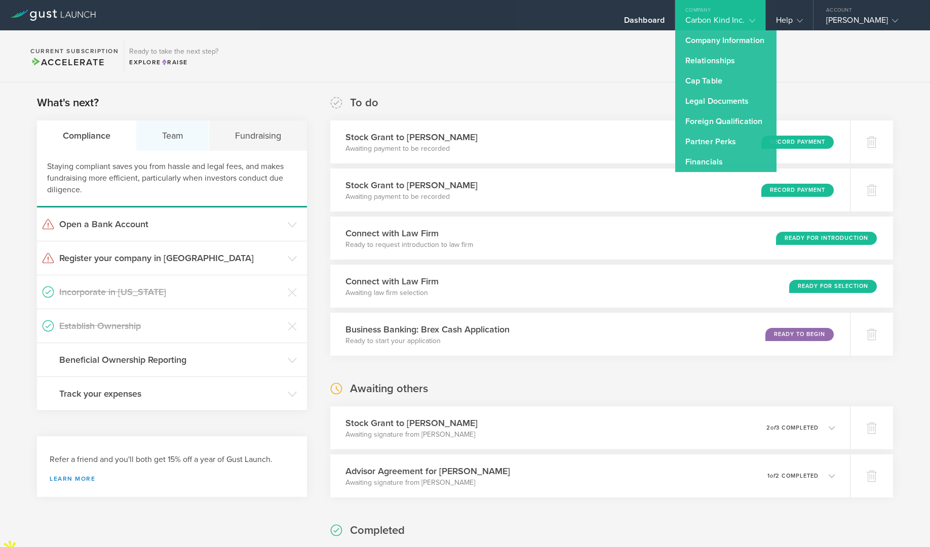
click at [168, 143] on div "Team" at bounding box center [172, 136] width 73 height 30
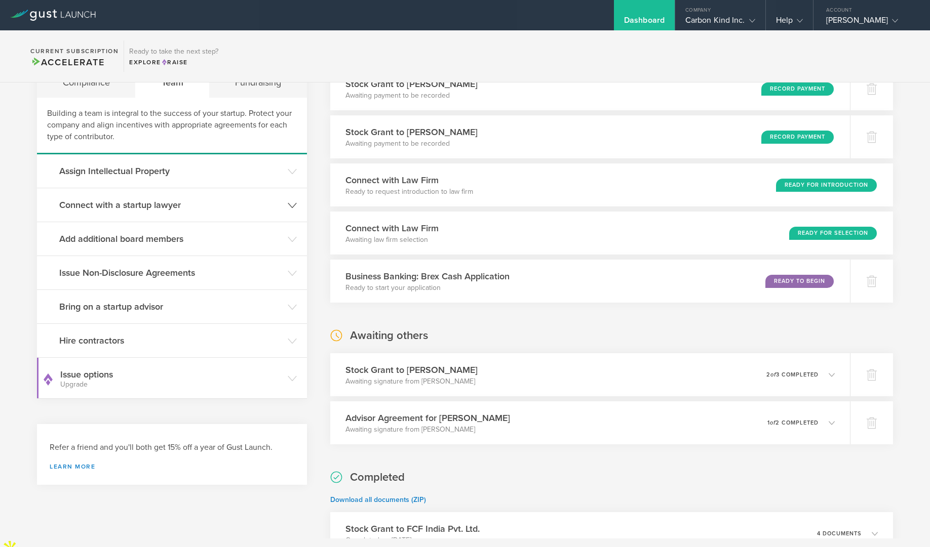
scroll to position [56, 0]
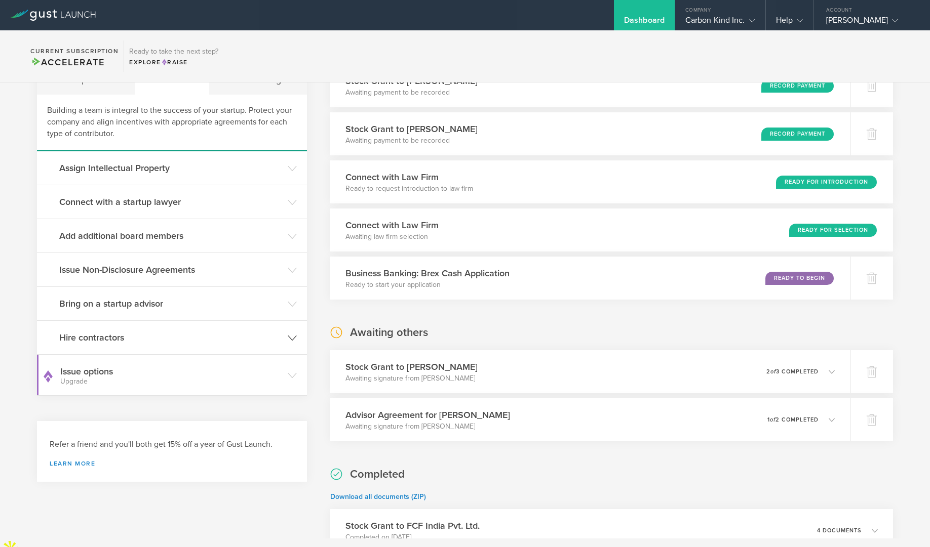
click at [289, 330] on header "Hire contractors" at bounding box center [172, 337] width 270 height 33
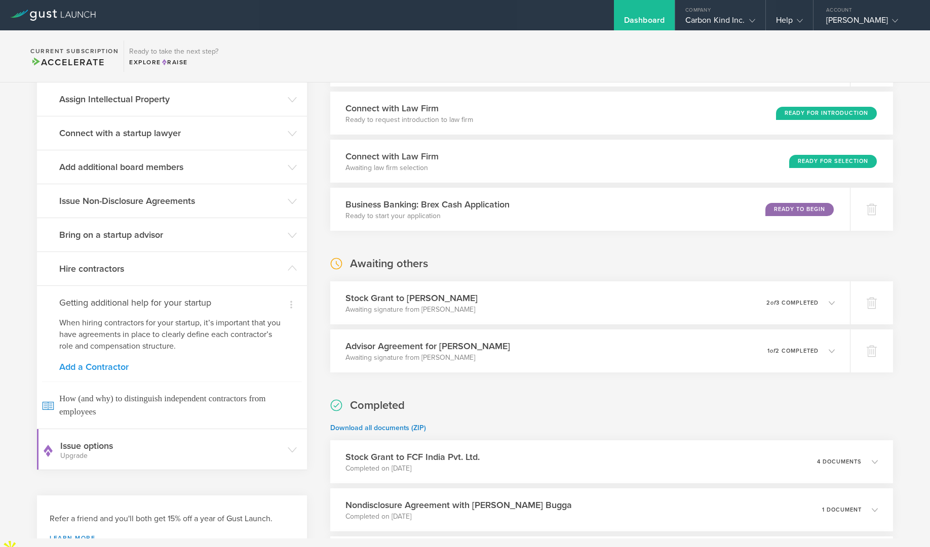
scroll to position [139, 0]
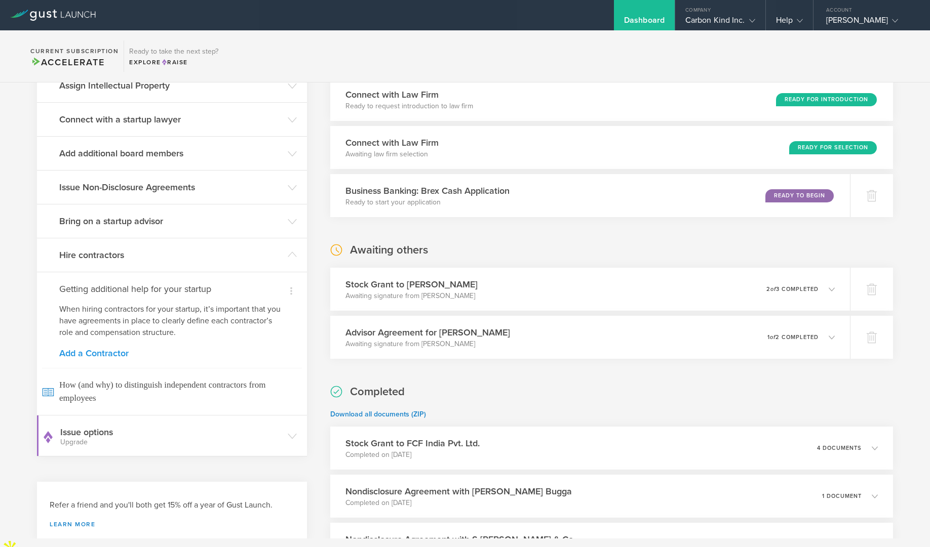
click at [90, 352] on link "Add a Contractor" at bounding box center [171, 353] width 225 height 9
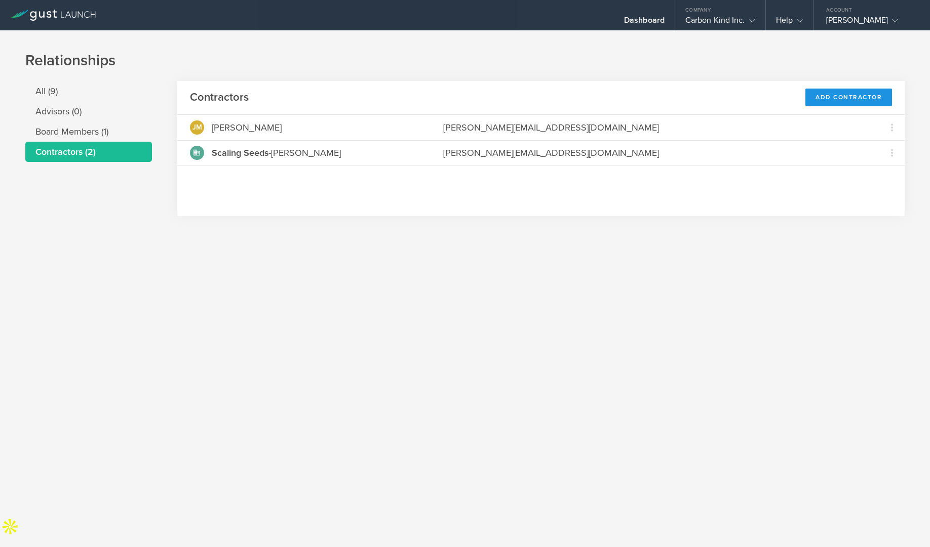
click at [823, 95] on div "Add Contractor" at bounding box center [848, 98] width 87 height 18
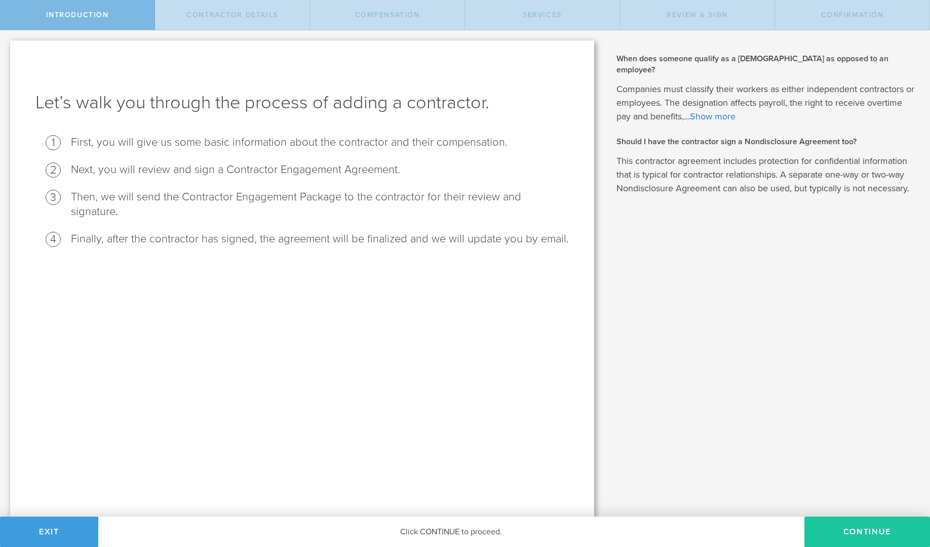
click at [884, 539] on button "Continue" at bounding box center [867, 532] width 126 height 30
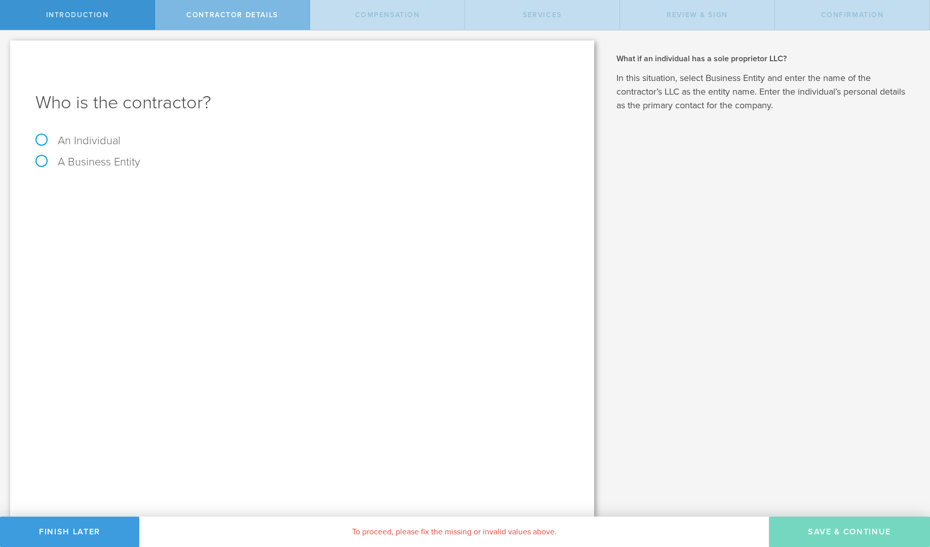
click at [41, 143] on label "An Individual" at bounding box center [77, 140] width 85 height 13
click at [7, 47] on input "An Individual" at bounding box center [3, 38] width 7 height 16
radio input "true"
click at [188, 194] on input "text" at bounding box center [339, 190] width 457 height 15
type input "[PERSON_NAME]"
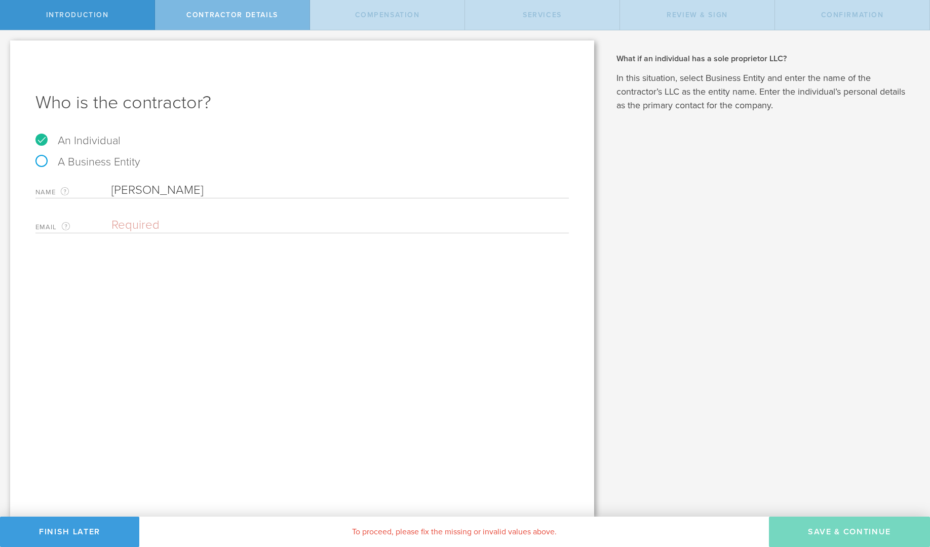
click at [194, 222] on input "email" at bounding box center [337, 225] width 452 height 15
paste input "[PERSON_NAME][EMAIL_ADDRESS][DOMAIN_NAME]"
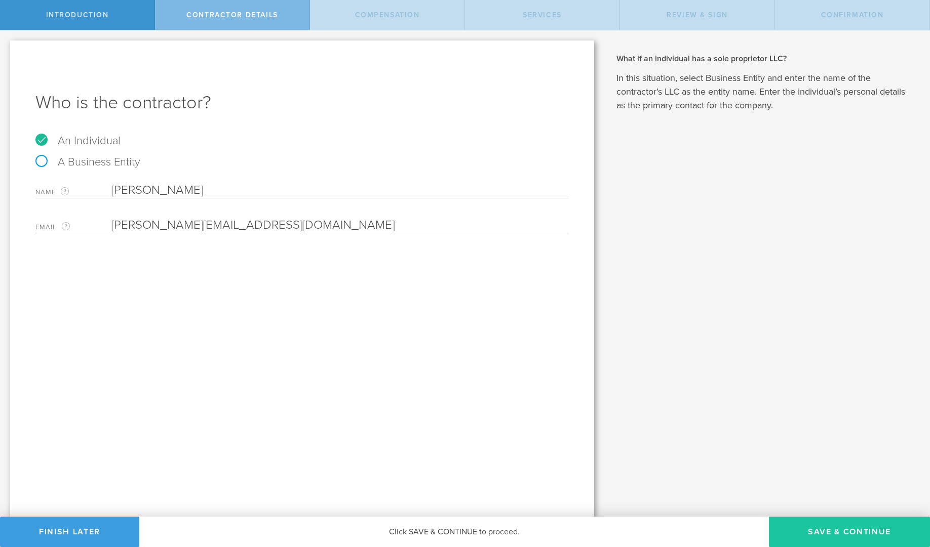
type input "[PERSON_NAME][EMAIL_ADDRESS][DOMAIN_NAME]"
click at [873, 531] on button "Save & Continue" at bounding box center [849, 532] width 161 height 30
select select "none"
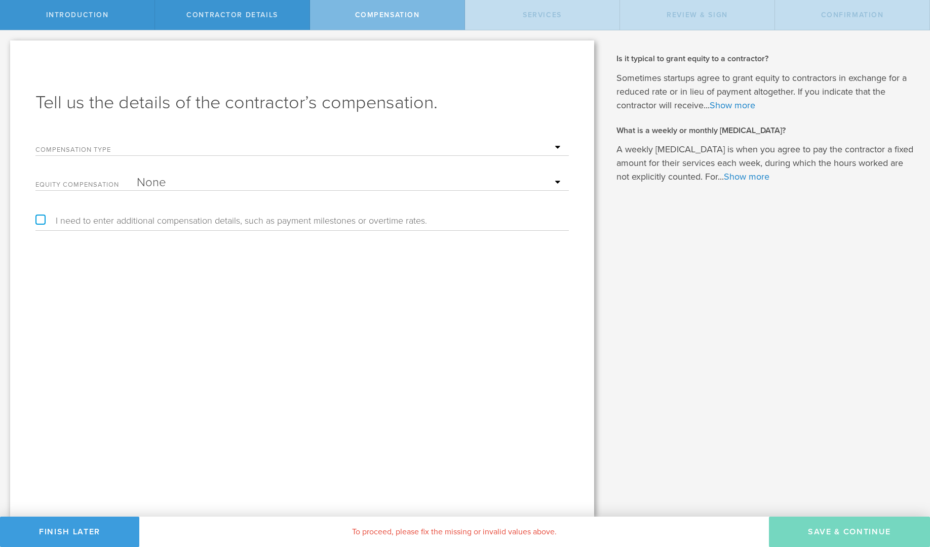
click at [532, 144] on select "Hourly Daily Weekly Retainer Monthly Retainer Project Flat Rate No cash compens…" at bounding box center [350, 147] width 427 height 15
select select "noCash"
click at [137, 140] on select "Hourly Daily Weekly Retainer Monthly Retainer Project Flat Rate No cash compens…" at bounding box center [350, 147] width 427 height 15
click at [520, 182] on select "None Stock Grant" at bounding box center [350, 182] width 427 height 15
select select "stock"
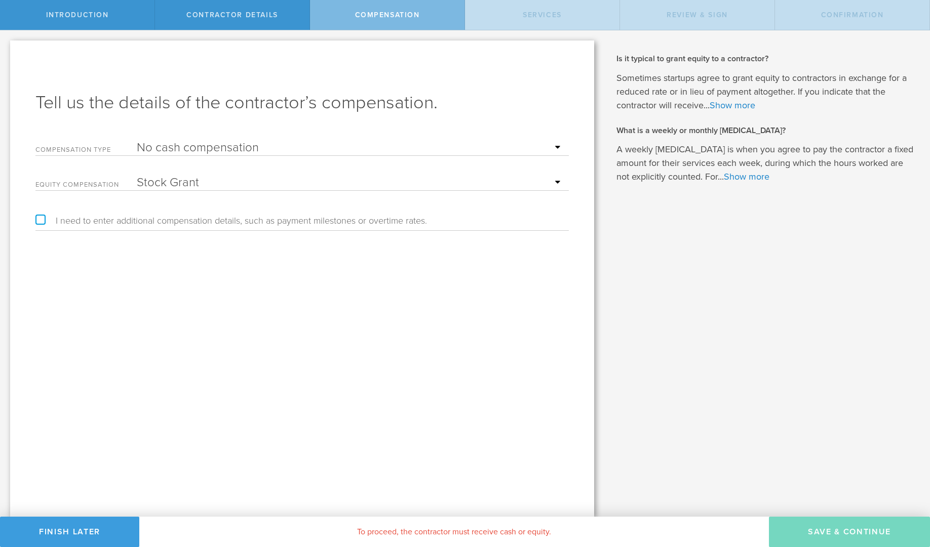
click at [137, 175] on select "None Stock Grant" at bounding box center [350, 182] width 427 height 15
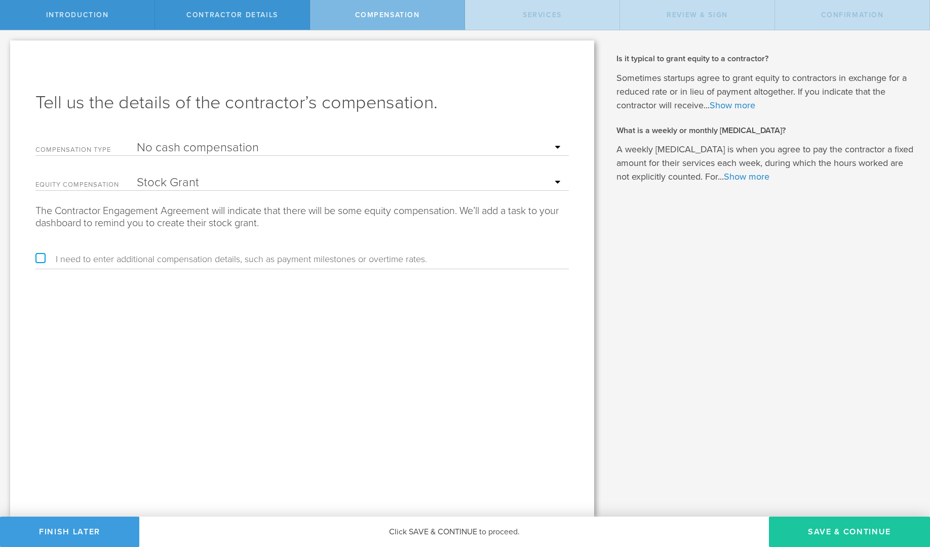
click at [850, 530] on button "Save & Continue" at bounding box center [849, 532] width 161 height 30
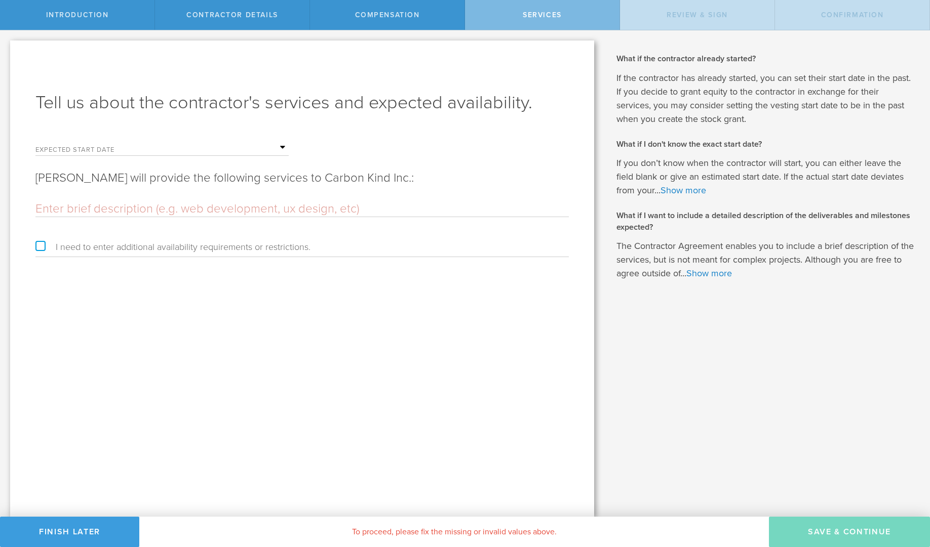
click at [329, 206] on input "text" at bounding box center [301, 209] width 533 height 15
click at [278, 151] on input "text" at bounding box center [213, 147] width 152 height 15
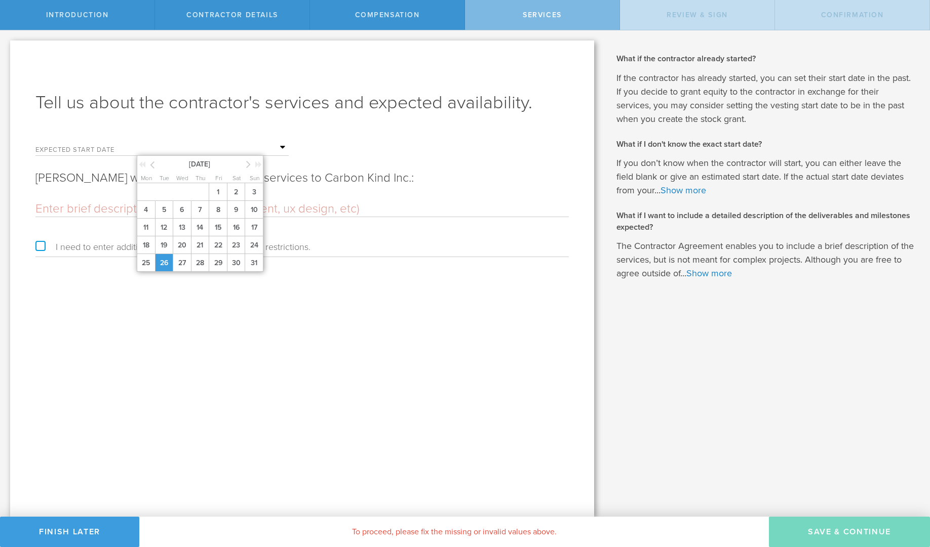
click at [164, 261] on span "26" at bounding box center [164, 263] width 18 height 18
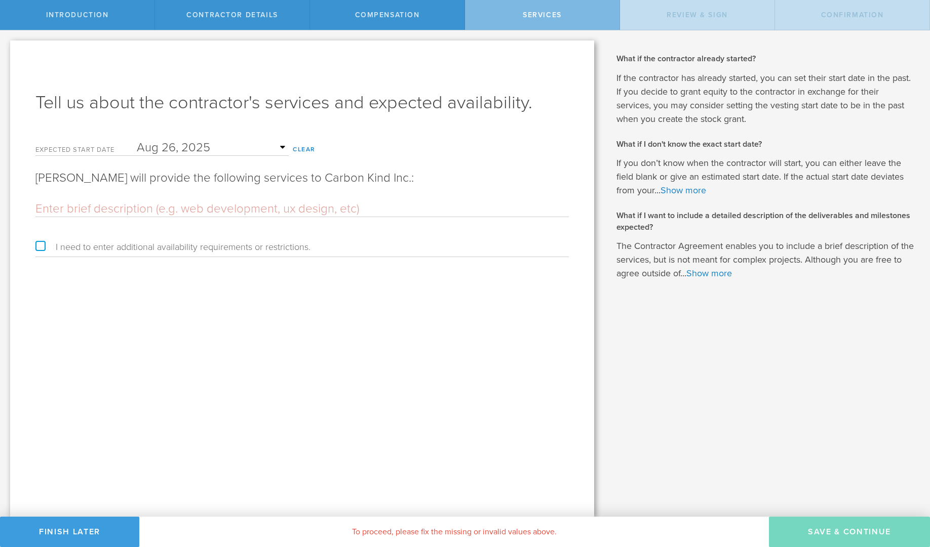
click at [200, 206] on input "text" at bounding box center [301, 209] width 533 height 15
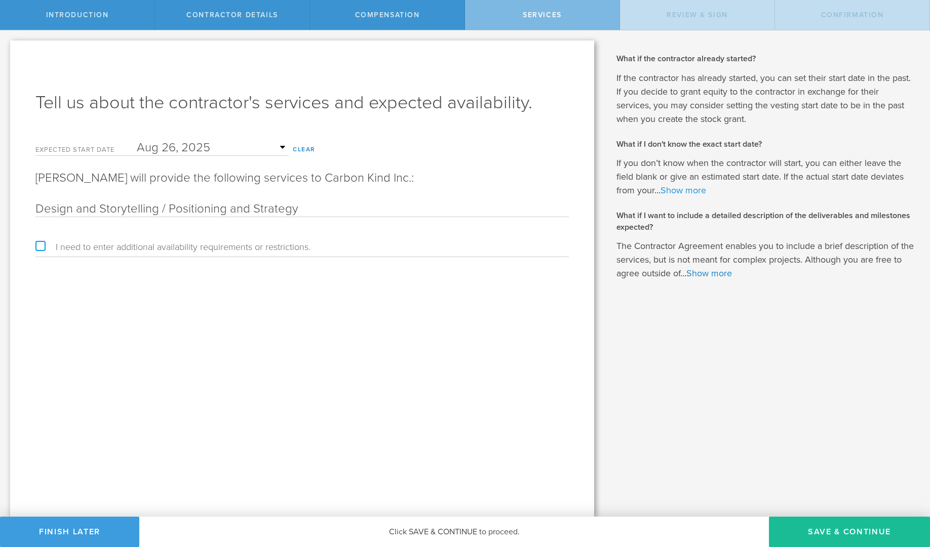
type input "Design and Storytelling / Positioning and Strategy"
click at [670, 189] on link "Show more" at bounding box center [683, 190] width 46 height 11
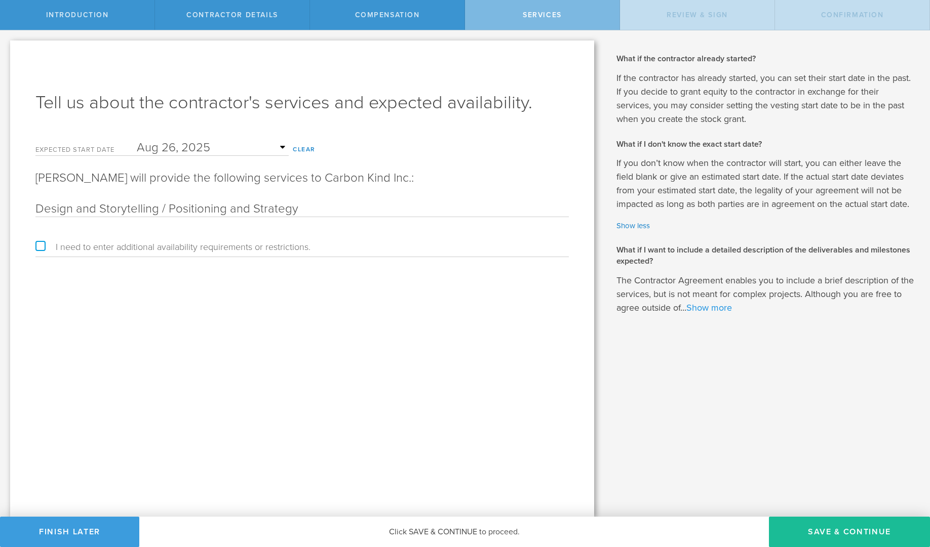
click at [717, 307] on link "Show more" at bounding box center [709, 307] width 46 height 11
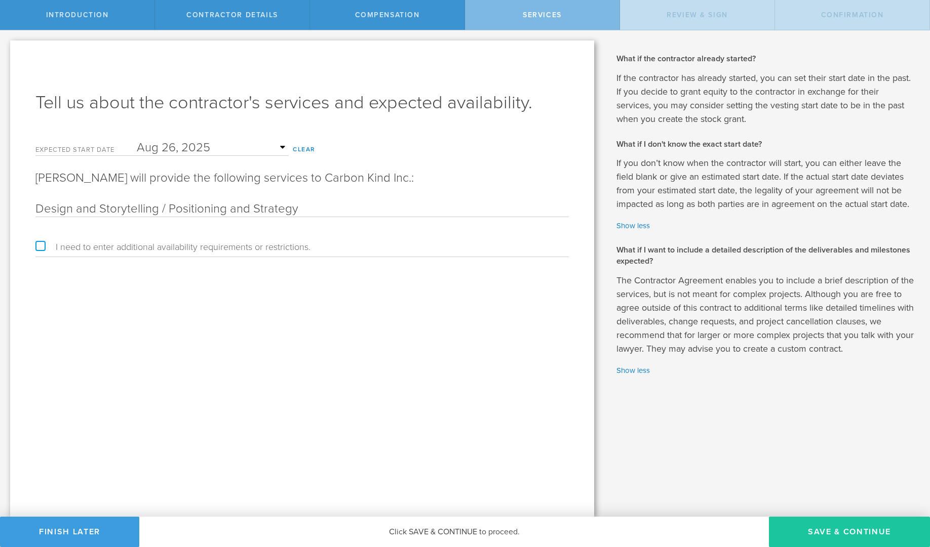
click at [838, 530] on button "Save & Continue" at bounding box center [849, 532] width 161 height 30
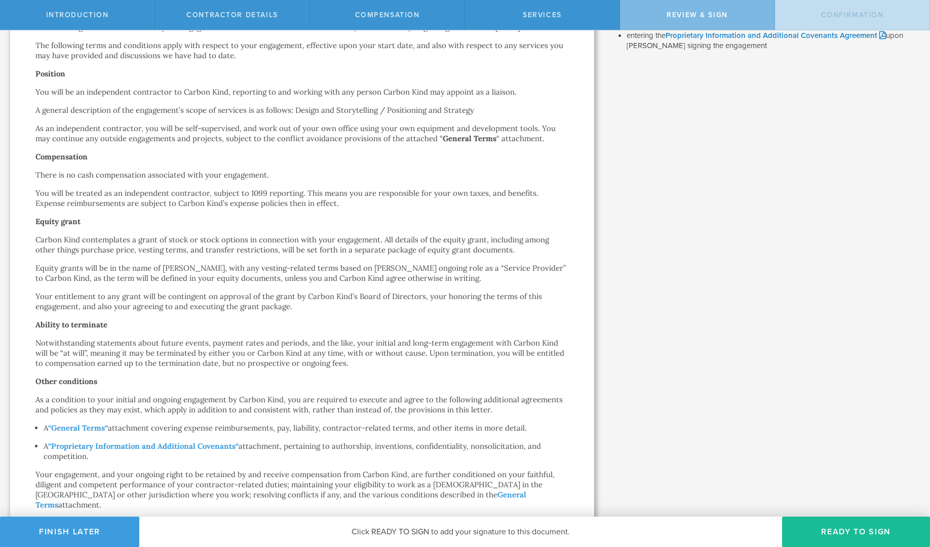
scroll to position [389, 0]
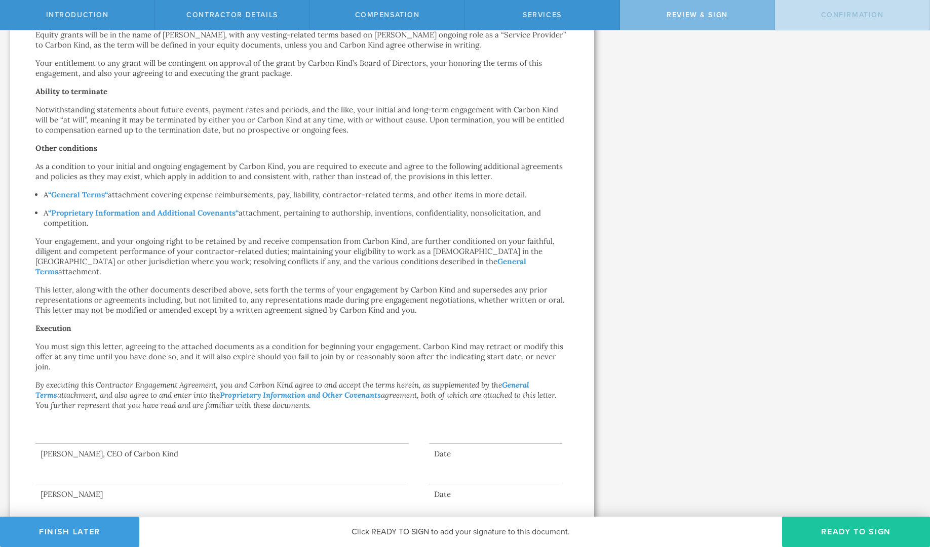
click at [869, 533] on button "Ready to Sign" at bounding box center [856, 532] width 148 height 30
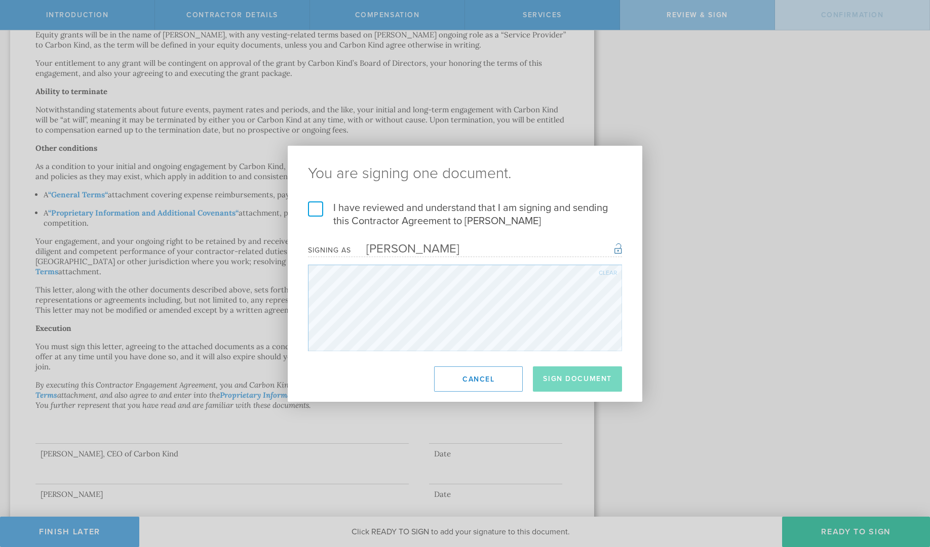
click at [317, 208] on label "I have reviewed and understand that I am signing and sending this Contractor Ag…" at bounding box center [465, 215] width 314 height 26
click at [0, 0] on input "I have reviewed and understand that I am signing and sending this Contractor Ag…" at bounding box center [0, 0] width 0 height 0
click at [566, 383] on button "Sign Document" at bounding box center [577, 379] width 89 height 25
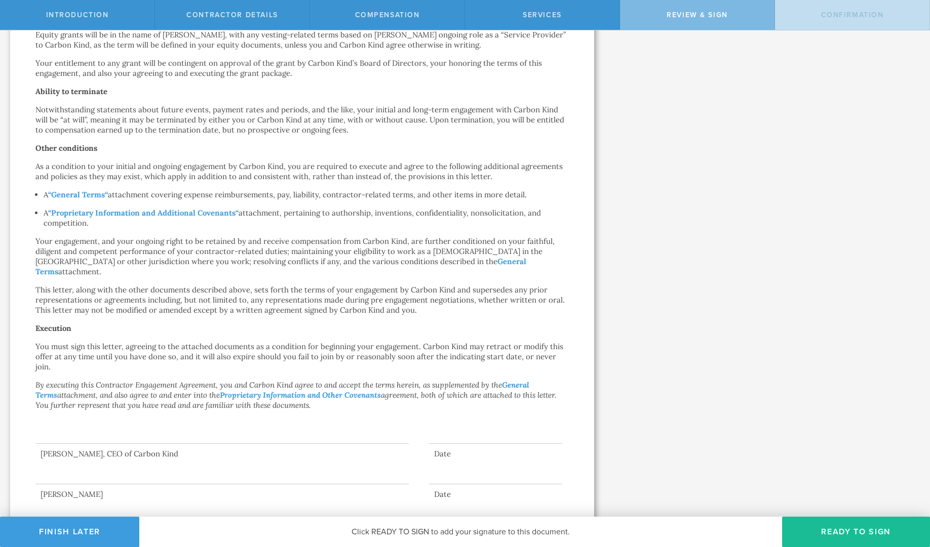
scroll to position [0, 0]
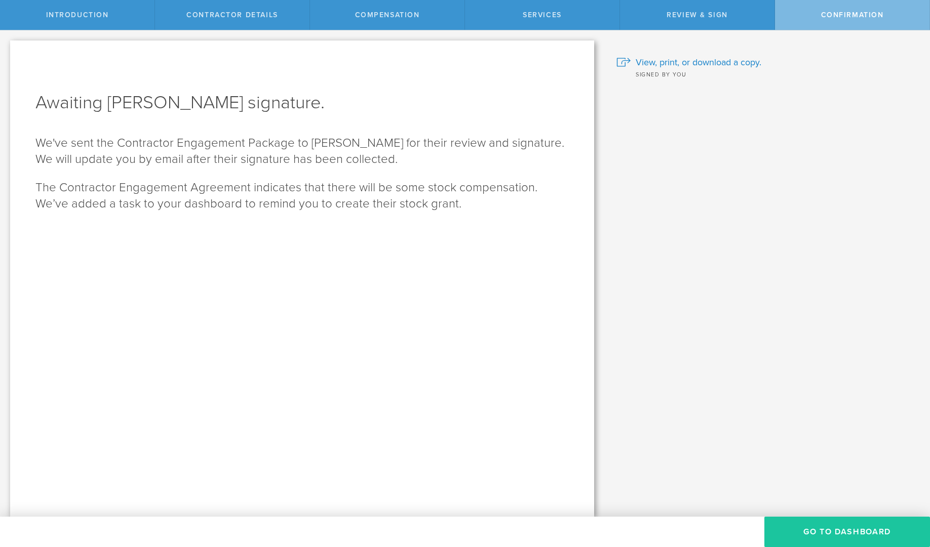
click at [846, 528] on button "Go To Dashboard" at bounding box center [847, 532] width 166 height 30
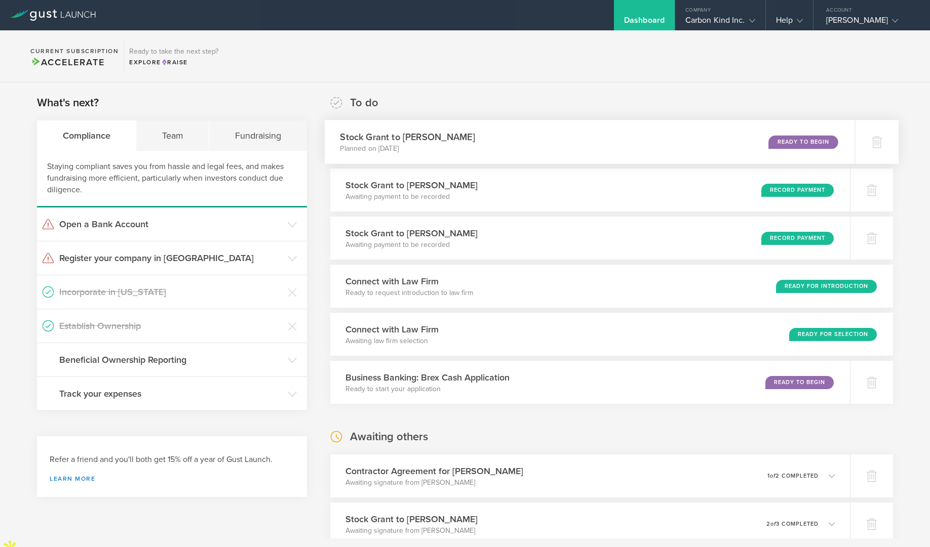
click at [697, 141] on div "Stock Grant to [PERSON_NAME] Planned on [DATE] Ready to Begin" at bounding box center [590, 142] width 530 height 44
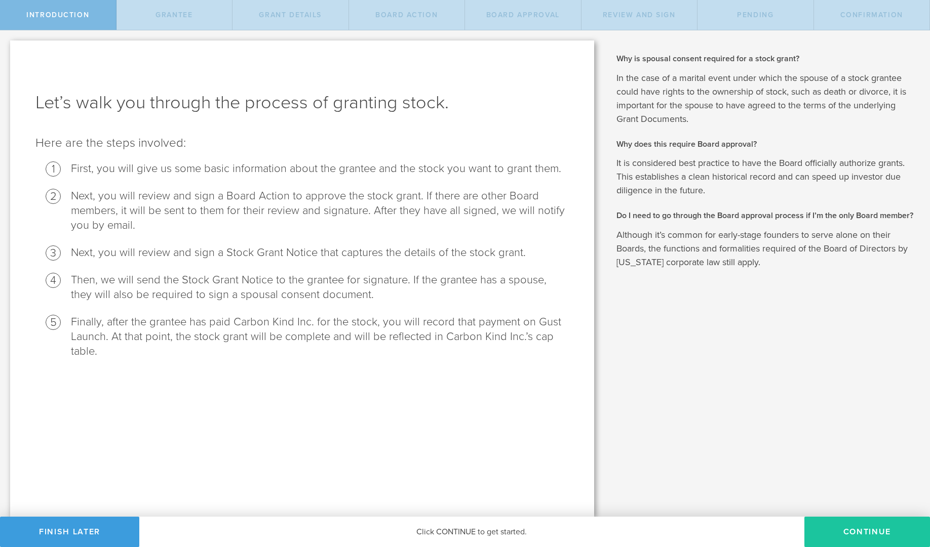
click at [843, 525] on button "Continue" at bounding box center [867, 532] width 126 height 30
radio input "true"
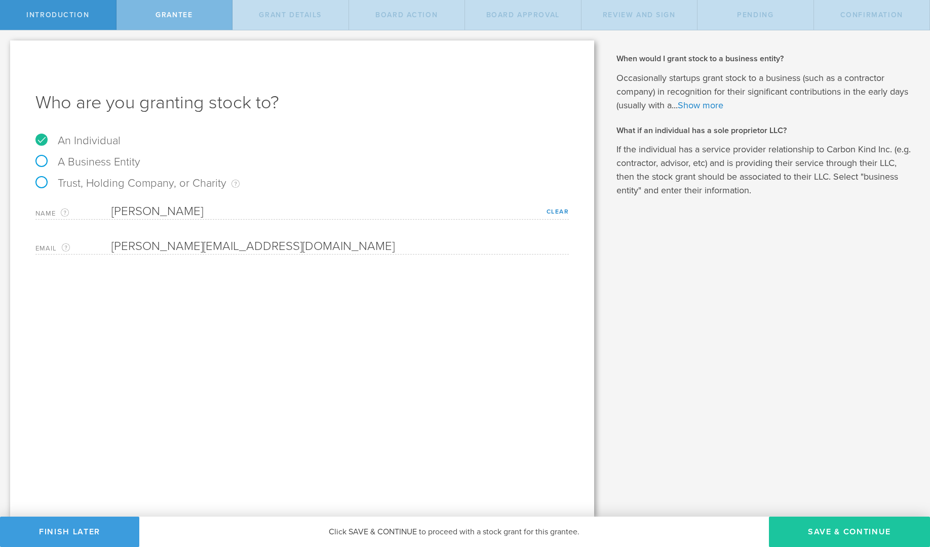
click at [833, 535] on button "Save & Continue" at bounding box center [849, 532] width 161 height 30
type input "48"
type input "12"
select select "none"
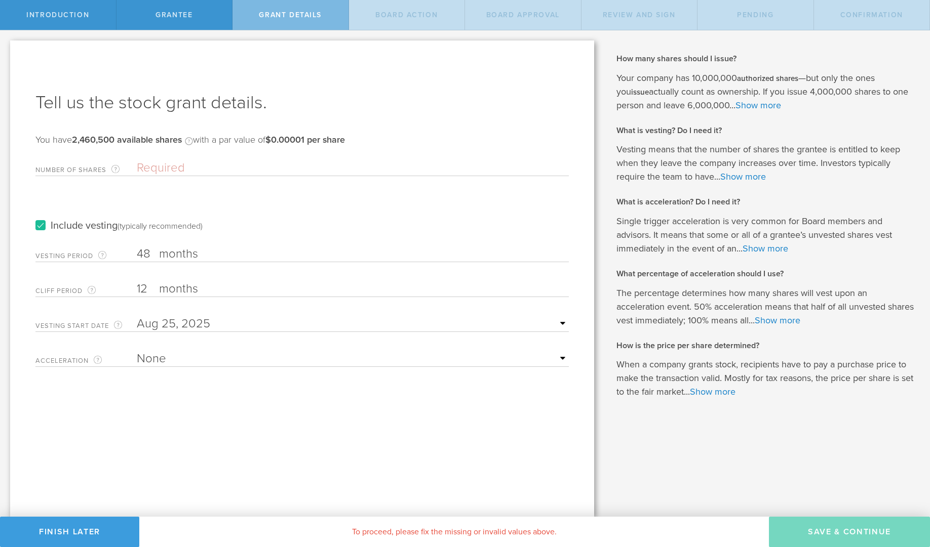
click at [181, 169] on input "Number of Shares The total amount of stock the company is granting to this reci…" at bounding box center [353, 167] width 432 height 15
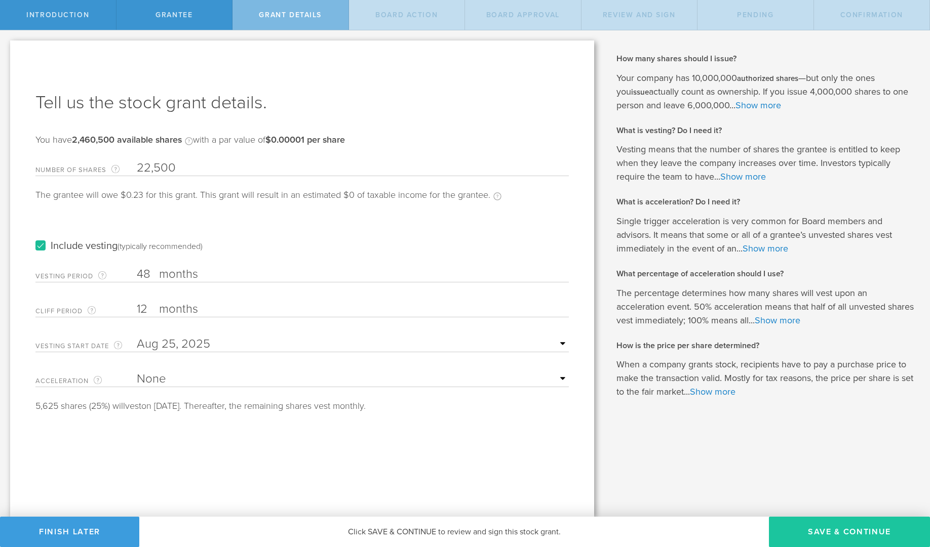
type input "22,500"
click at [843, 532] on button "Save & Continue" at bounding box center [849, 532] width 161 height 30
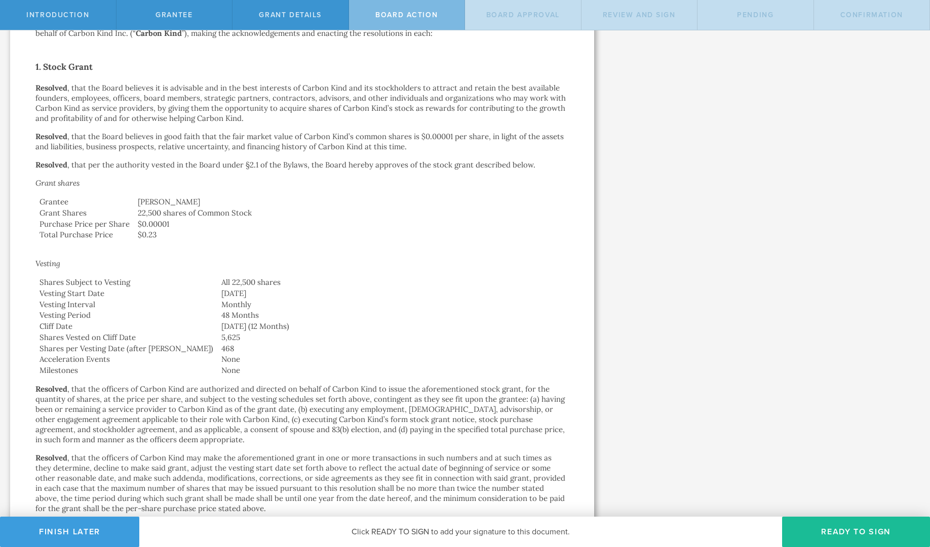
scroll to position [368, 0]
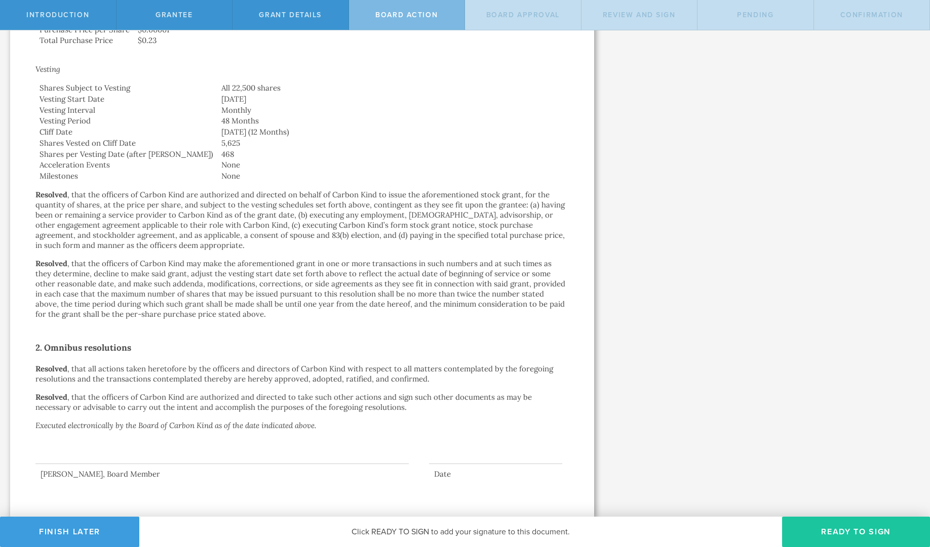
click at [841, 528] on button "Ready to Sign" at bounding box center [856, 532] width 148 height 30
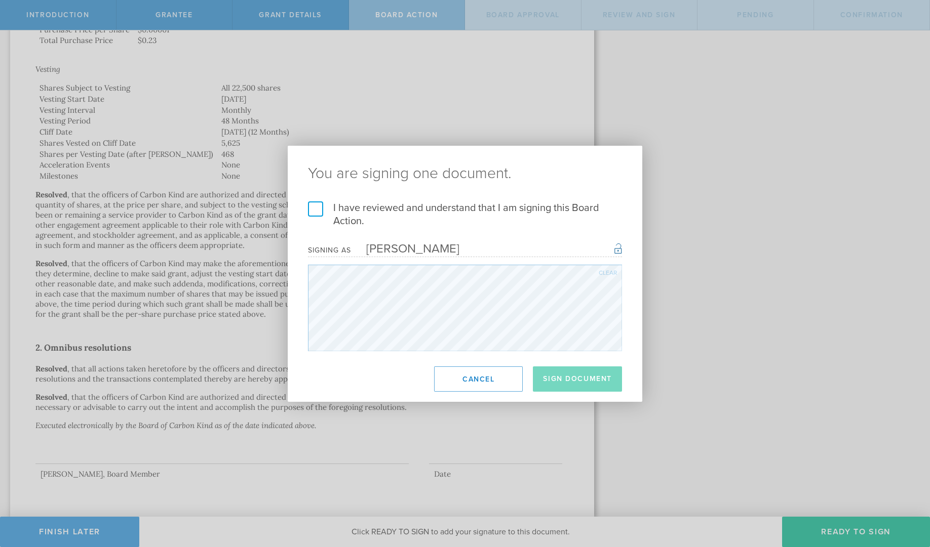
click at [312, 209] on label "I have reviewed and understand that I am signing this Board Action." at bounding box center [465, 215] width 314 height 26
click at [0, 0] on input "I have reviewed and understand that I am signing this Board Action." at bounding box center [0, 0] width 0 height 0
click at [584, 374] on button "Sign Document" at bounding box center [577, 379] width 89 height 25
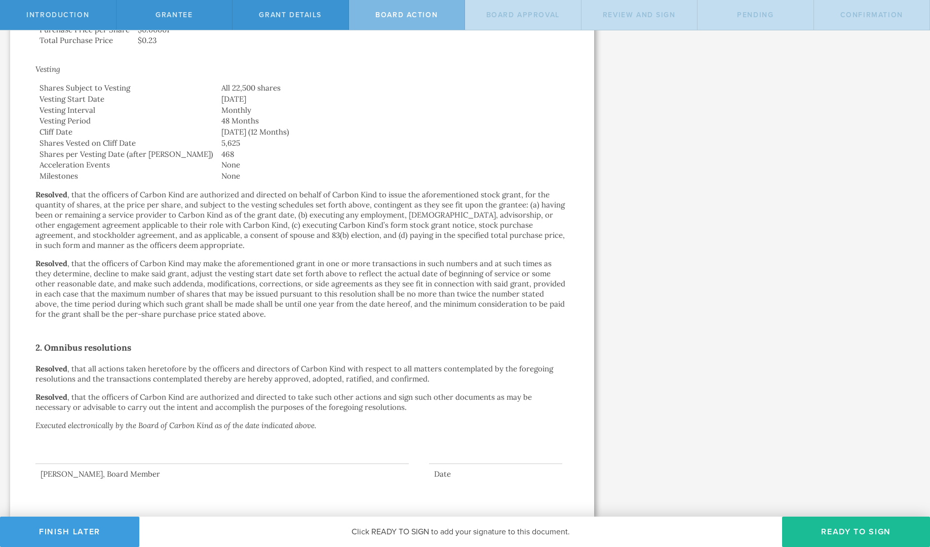
scroll to position [0, 0]
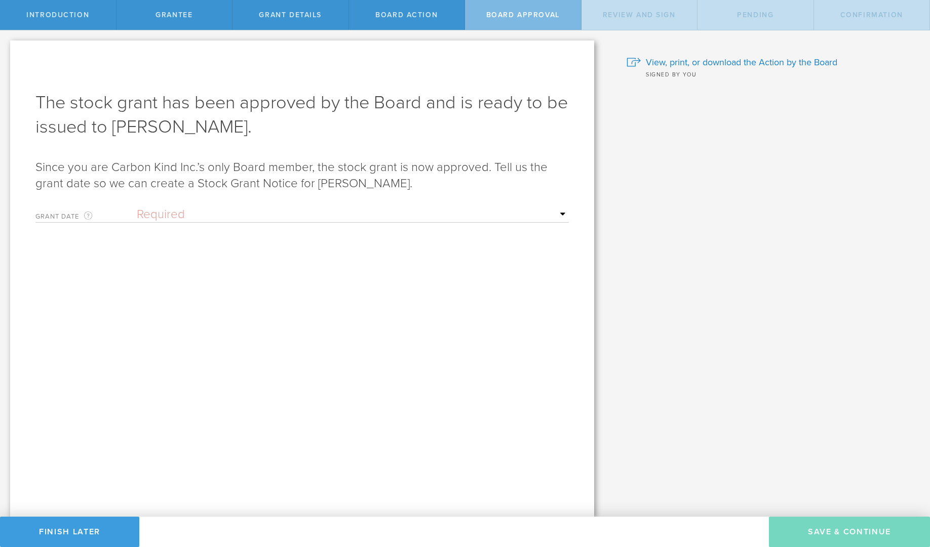
click at [535, 218] on select "Required Upon grantee's signature A specific date" at bounding box center [353, 214] width 432 height 15
select select "uponGranteeSignature"
click at [137, 207] on select "Required Upon grantee's signature A specific date" at bounding box center [353, 214] width 432 height 15
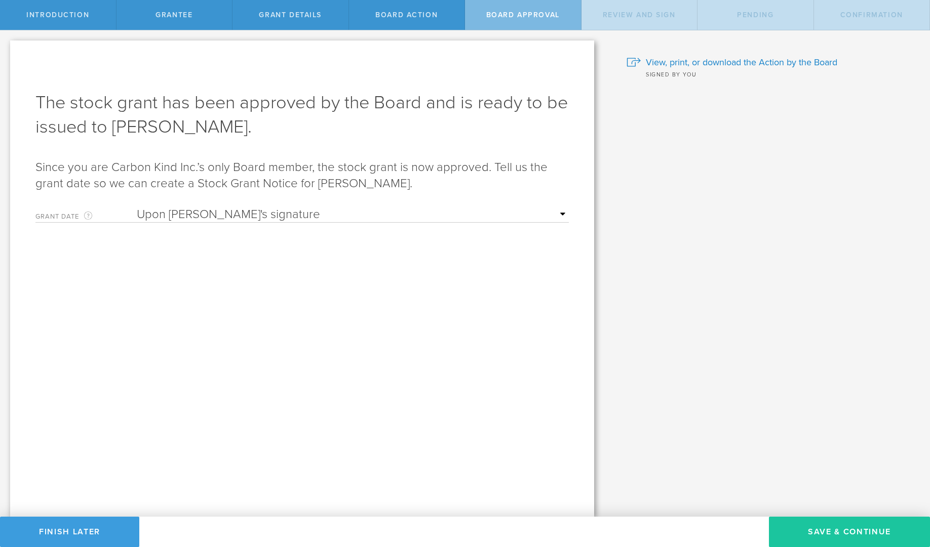
click at [862, 526] on button "Save & Continue" at bounding box center [849, 532] width 161 height 30
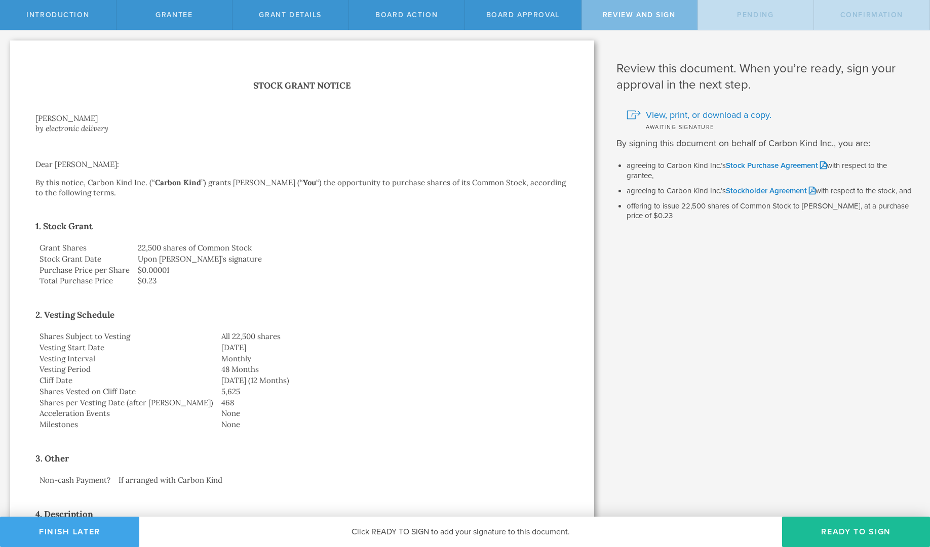
click at [105, 536] on button "Finish Later" at bounding box center [69, 532] width 139 height 30
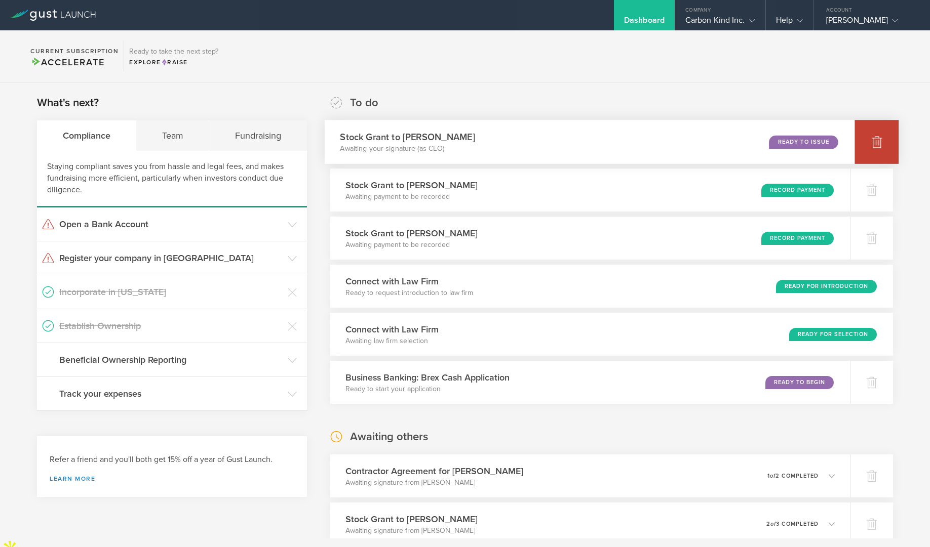
click at [870, 140] on icon at bounding box center [876, 142] width 12 height 12
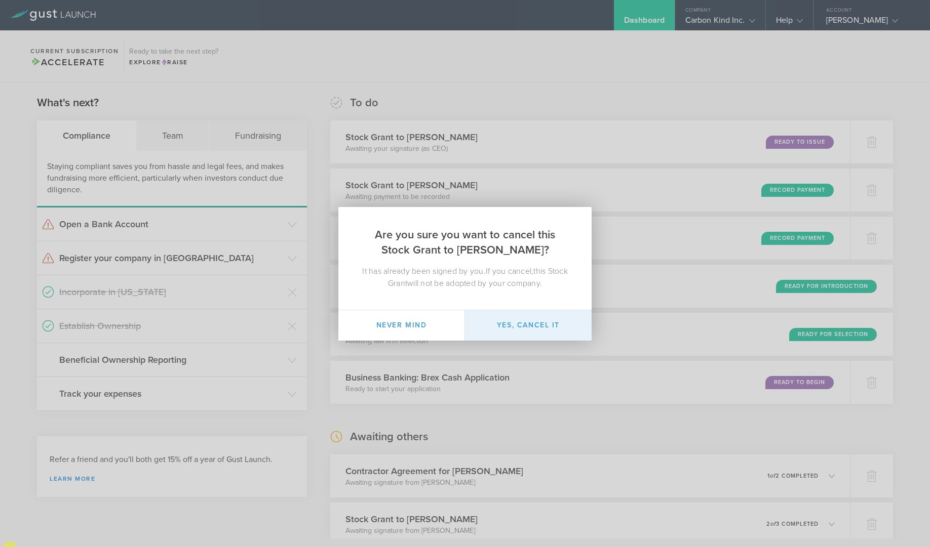
click at [540, 320] on button "Yes, cancel it" at bounding box center [528, 325] width 127 height 30
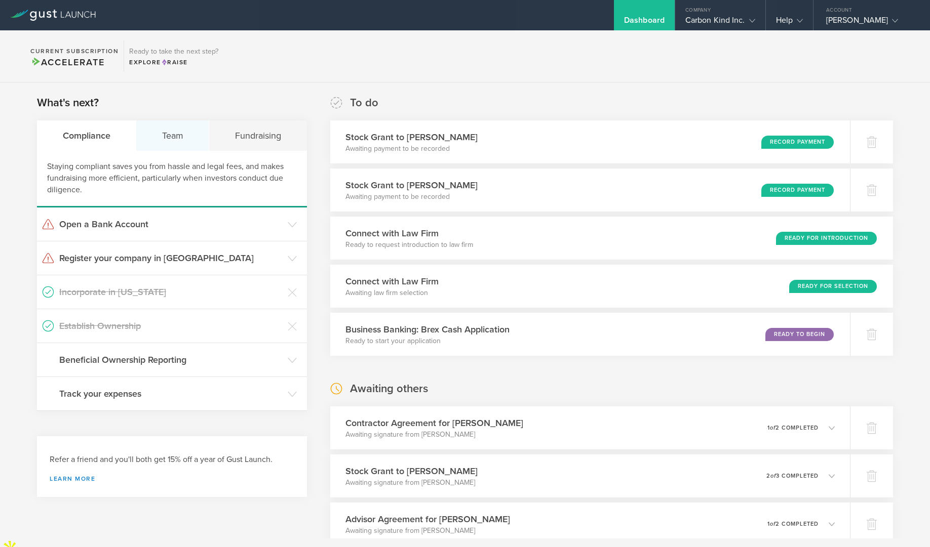
click at [177, 134] on div "Team" at bounding box center [172, 136] width 73 height 30
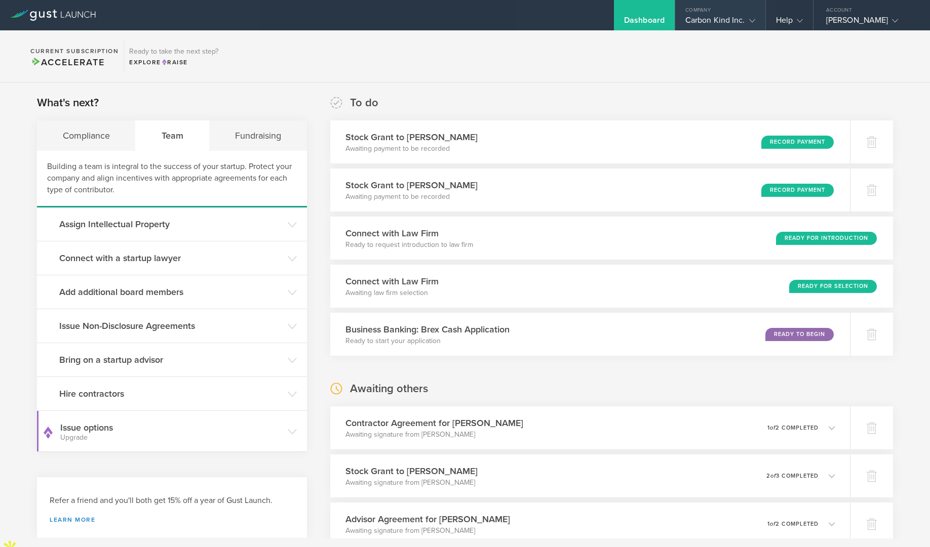
click at [752, 17] on gust-icon at bounding box center [750, 20] width 10 height 10
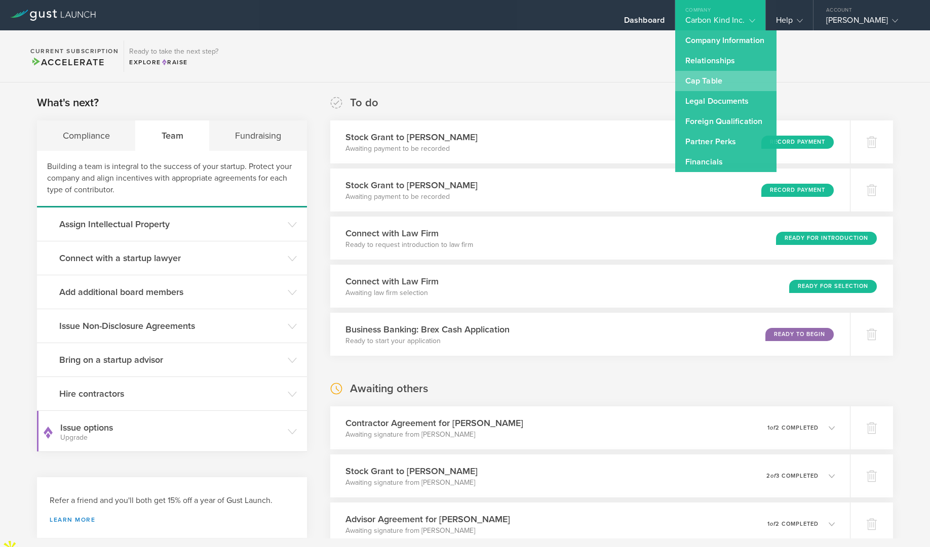
click at [709, 81] on link "Cap Table" at bounding box center [725, 81] width 101 height 20
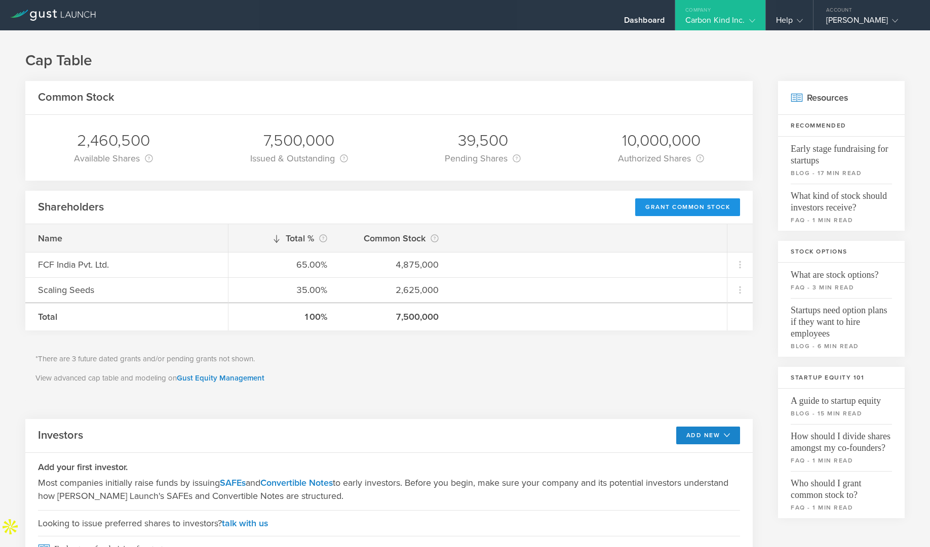
click at [662, 204] on div "Grant Common Stock" at bounding box center [687, 207] width 105 height 18
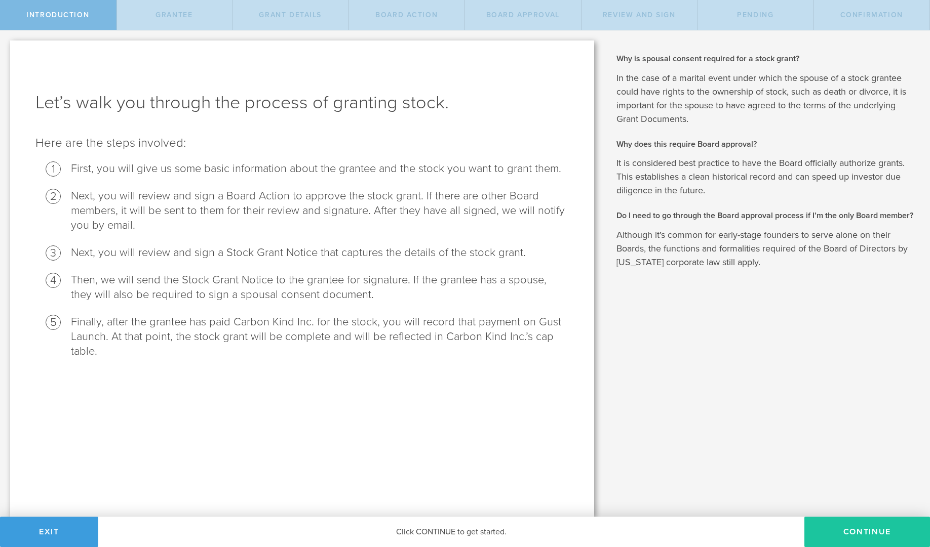
click at [867, 535] on button "Continue" at bounding box center [867, 532] width 126 height 30
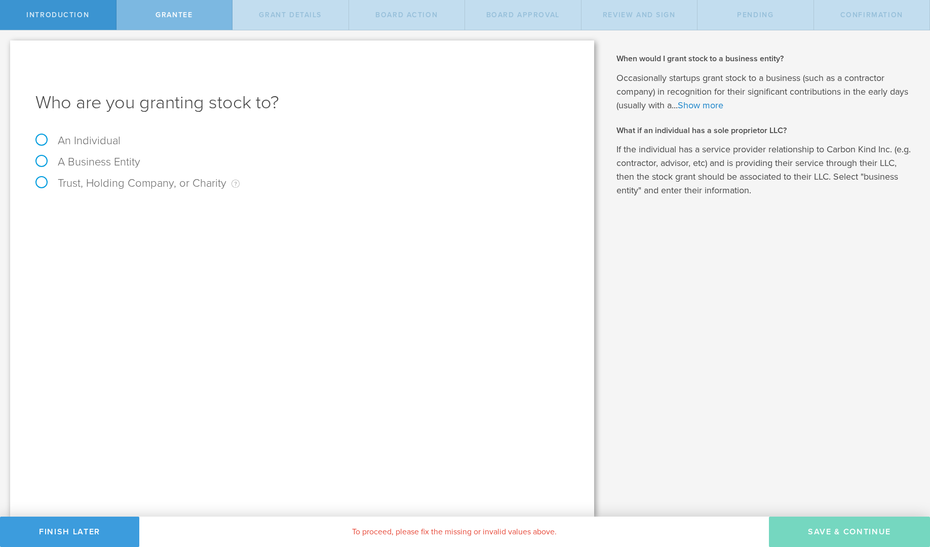
click at [40, 136] on label "An Individual" at bounding box center [77, 140] width 85 height 13
click at [7, 47] on input "An Individual" at bounding box center [3, 38] width 7 height 16
radio input "true"
click at [300, 214] on input "text" at bounding box center [339, 211] width 457 height 15
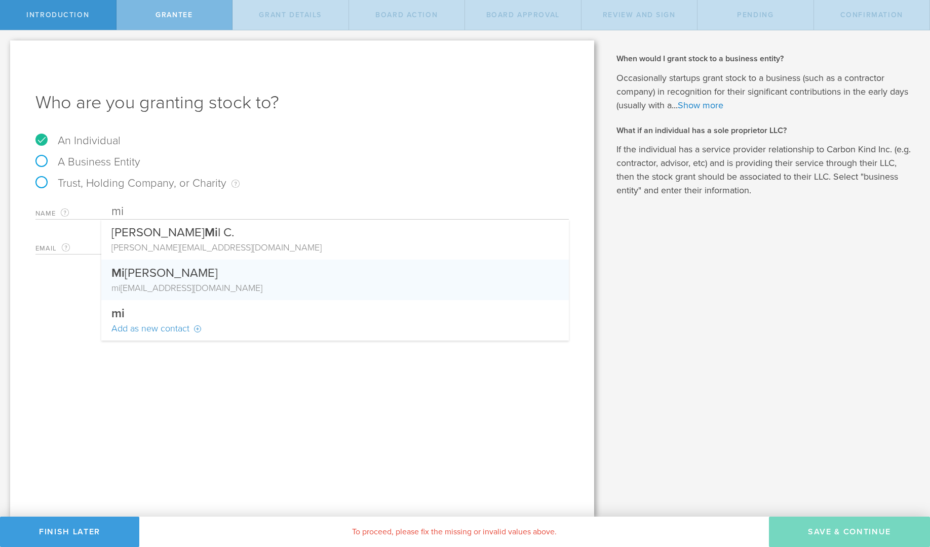
click at [234, 293] on div "mi chelle@saasy-studios.com" at bounding box center [334, 288] width 447 height 13
type input "[PERSON_NAME]"
type input "[PERSON_NAME][EMAIL_ADDRESS][DOMAIN_NAME]"
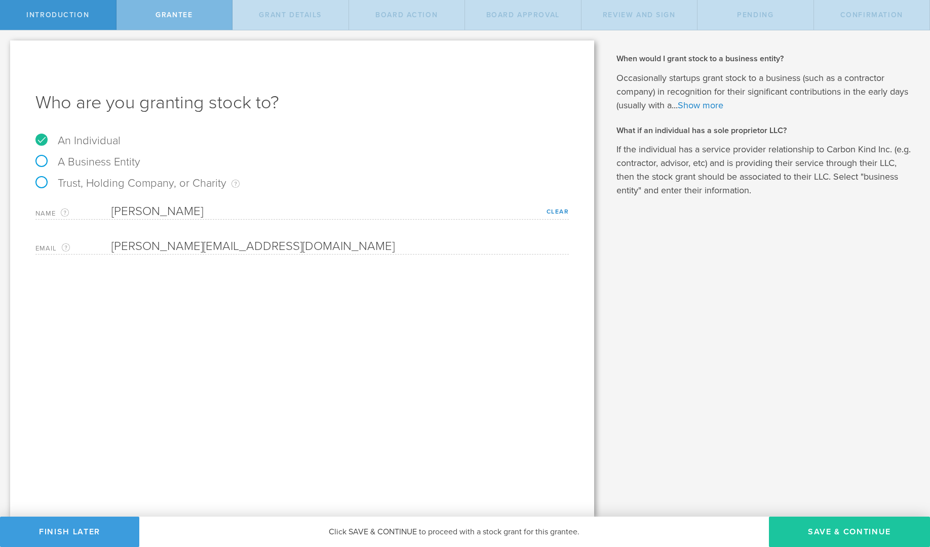
click at [862, 526] on button "Save & Continue" at bounding box center [849, 532] width 161 height 30
type input "48"
type input "12"
select select "none"
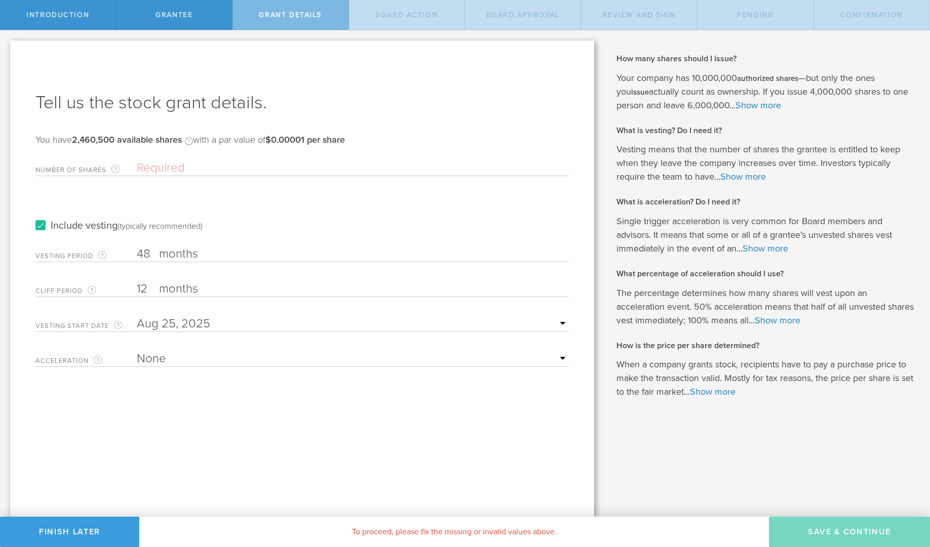
click at [295, 160] on input "Number of Shares The total amount of stock the company is granting to this reci…" at bounding box center [353, 167] width 432 height 15
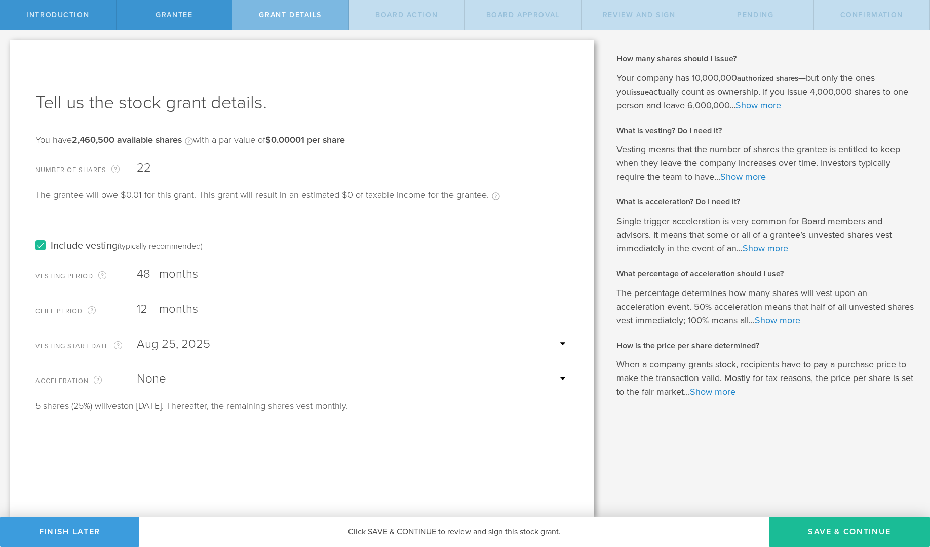
type input "22,500"
click at [146, 308] on input "12" at bounding box center [353, 309] width 432 height 15
type input "1"
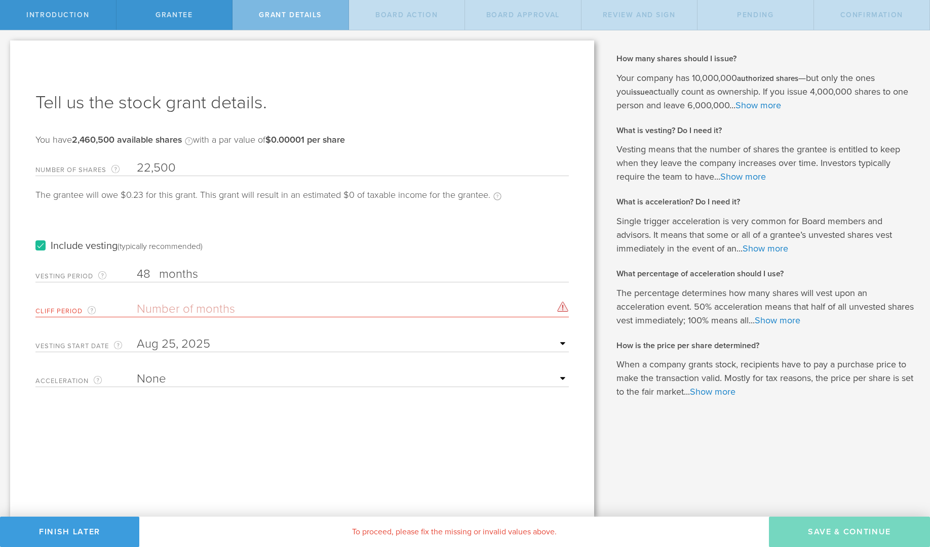
type input "9"
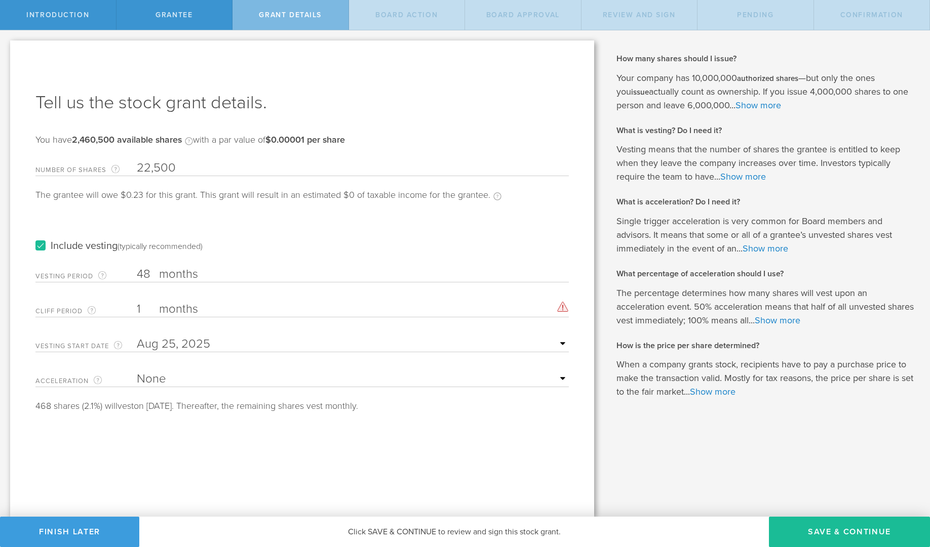
type input "12"
click at [556, 380] on select "None Single Trigger Double Trigger" at bounding box center [353, 379] width 432 height 15
select select "single"
click at [137, 372] on select "None Single Trigger Double Trigger" at bounding box center [353, 379] width 432 height 15
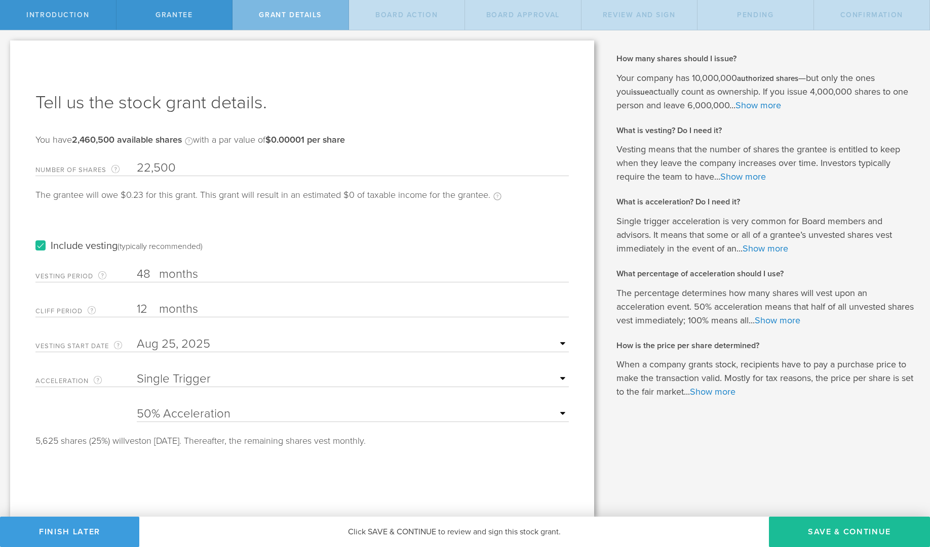
click at [562, 415] on select "25% Acceleration 50% Acceleration 75% Acceleration 100% Acceleration" at bounding box center [353, 414] width 432 height 15
click at [137, 407] on select "25% Acceleration 50% Acceleration 75% Acceleration 100% Acceleration" at bounding box center [353, 414] width 432 height 15
click at [773, 249] on link "Show more" at bounding box center [765, 248] width 46 height 11
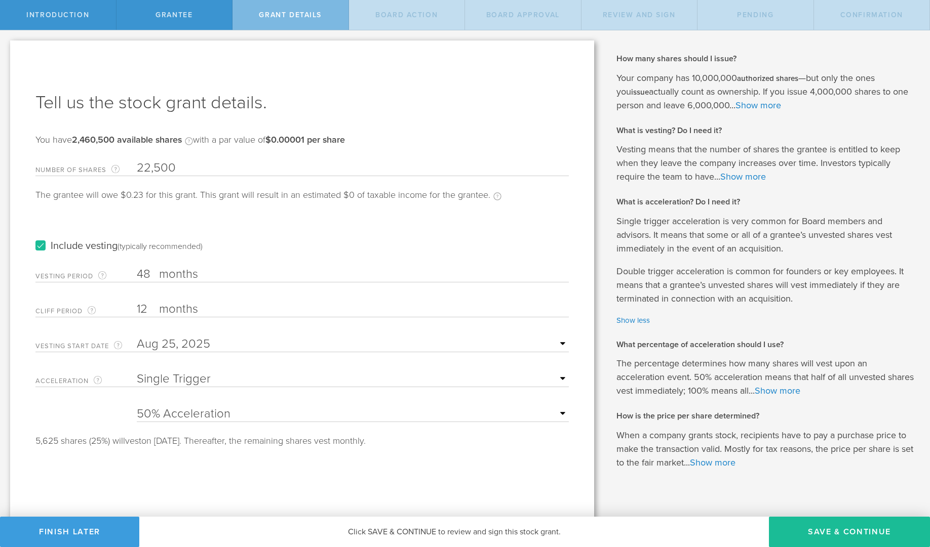
scroll to position [12, 0]
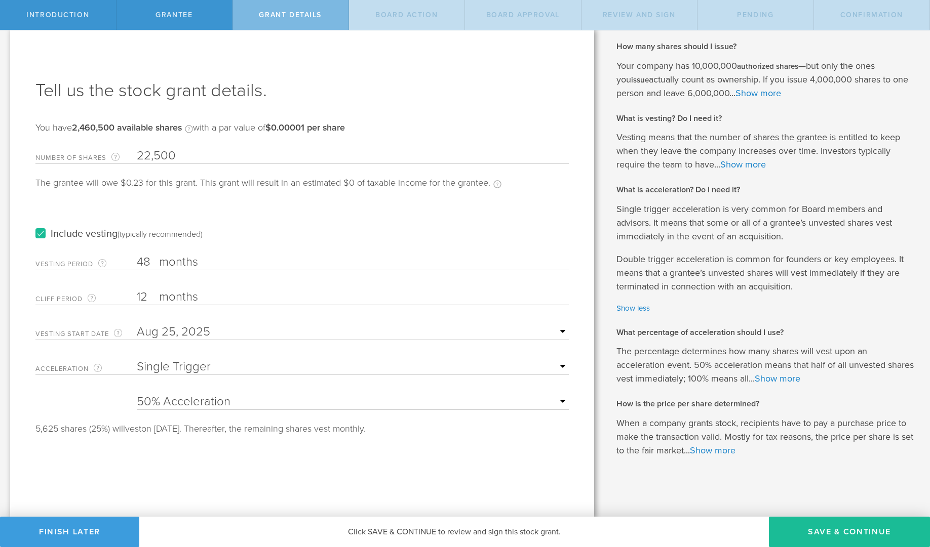
click at [562, 391] on div "25% Acceleration 50% Acceleration 75% Acceleration 100% Acceleration" at bounding box center [353, 399] width 432 height 21
click at [558, 396] on select "25% Acceleration 50% Acceleration 75% Acceleration 100% Acceleration" at bounding box center [353, 401] width 432 height 15
click at [137, 394] on select "25% Acceleration 50% Acceleration 75% Acceleration 100% Acceleration" at bounding box center [353, 401] width 432 height 15
click at [800, 378] on link "Show more" at bounding box center [777, 378] width 46 height 11
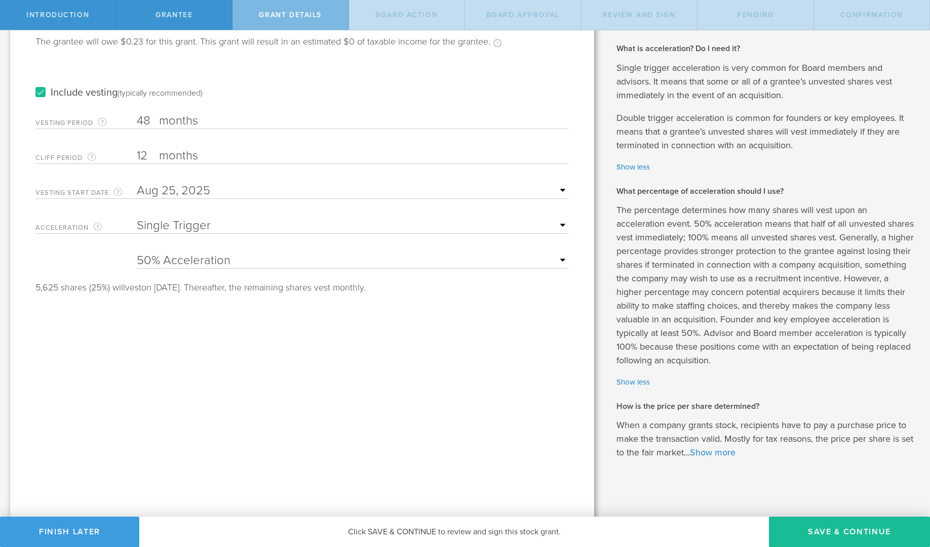
scroll to position [155, 0]
click at [541, 257] on select "25% Acceleration 50% Acceleration 75% Acceleration 100% Acceleration" at bounding box center [353, 258] width 432 height 15
select select "25"
click at [137, 251] on select "25% Acceleration 50% Acceleration 75% Acceleration 100% Acceleration" at bounding box center [353, 258] width 432 height 15
click at [820, 528] on button "Save & Continue" at bounding box center [849, 532] width 161 height 30
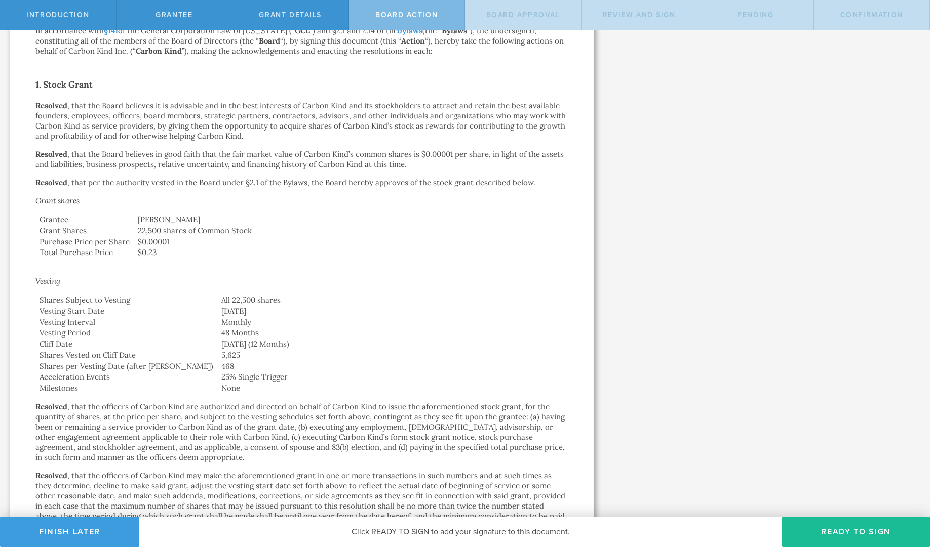
scroll to position [0, 0]
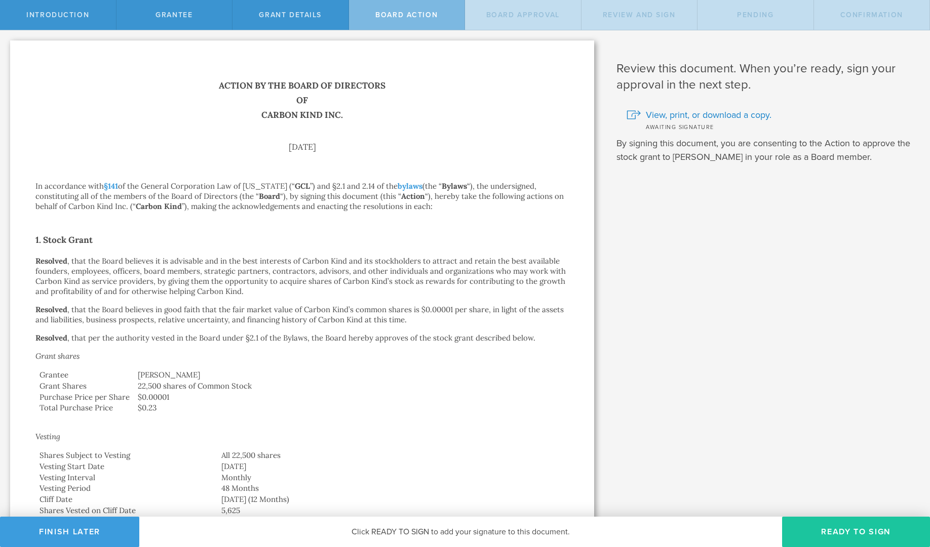
click at [824, 526] on button "Ready to Sign" at bounding box center [856, 532] width 148 height 30
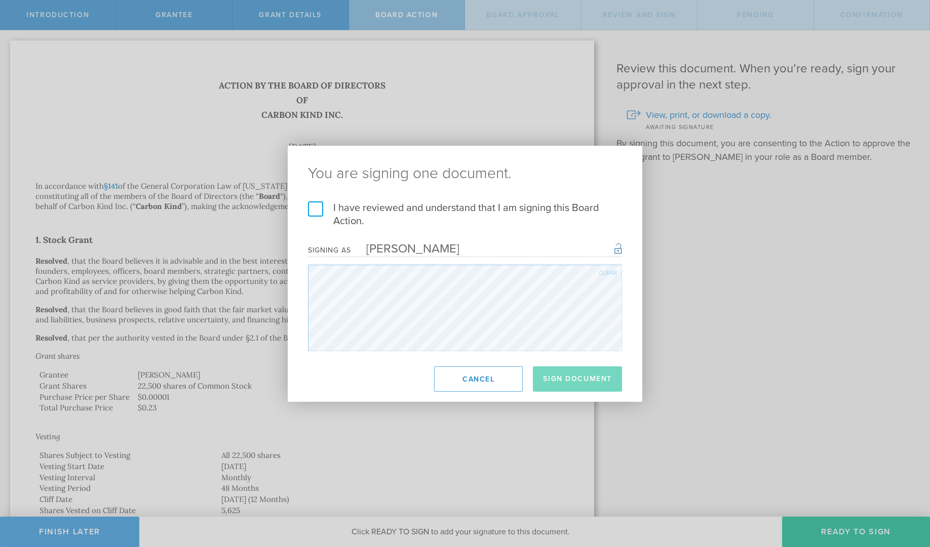
click at [316, 209] on label "I have reviewed and understand that I am signing this Board Action." at bounding box center [465, 215] width 314 height 26
click at [0, 0] on input "I have reviewed and understand that I am signing this Board Action." at bounding box center [0, 0] width 0 height 0
click at [579, 379] on button "Sign Document" at bounding box center [577, 379] width 89 height 25
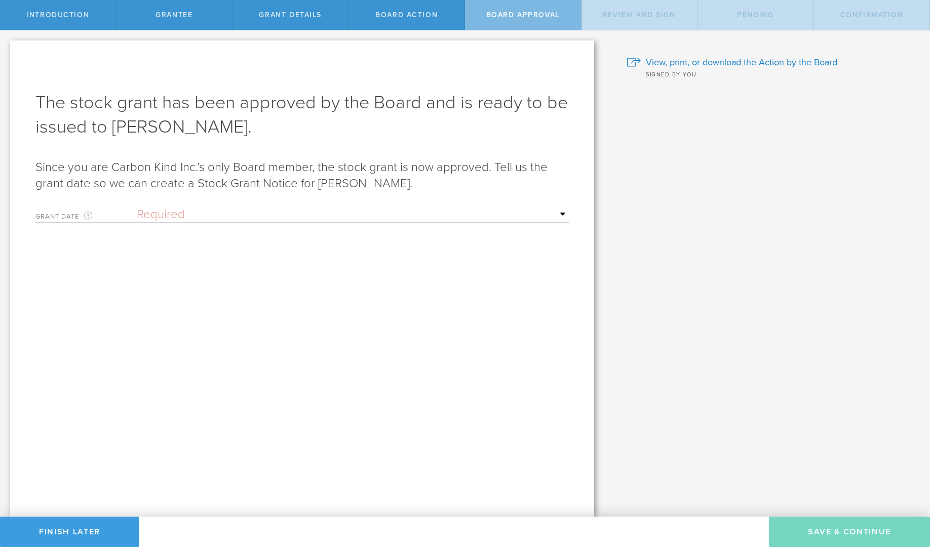
click at [520, 211] on select "Required Upon grantee's signature A specific date" at bounding box center [353, 214] width 432 height 15
select select "uponGranteeSignature"
click at [137, 207] on select "Required Upon grantee's signature A specific date" at bounding box center [353, 214] width 432 height 15
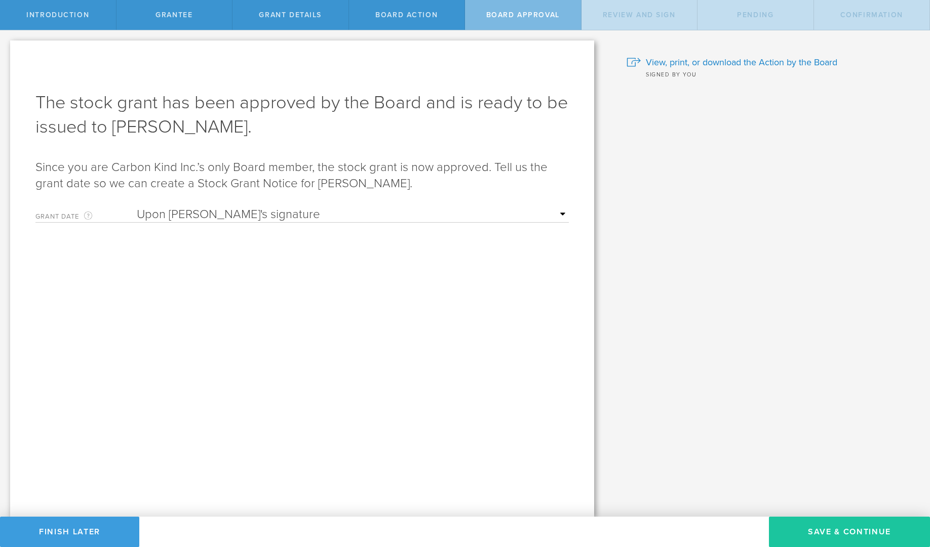
click at [835, 524] on button "Save & Continue" at bounding box center [849, 532] width 161 height 30
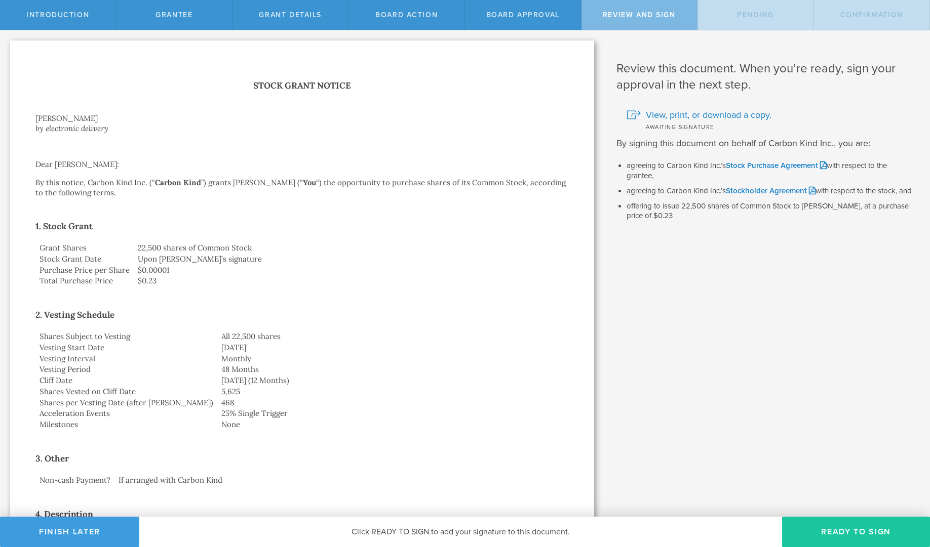
click at [862, 526] on button "Ready to Sign" at bounding box center [856, 532] width 148 height 30
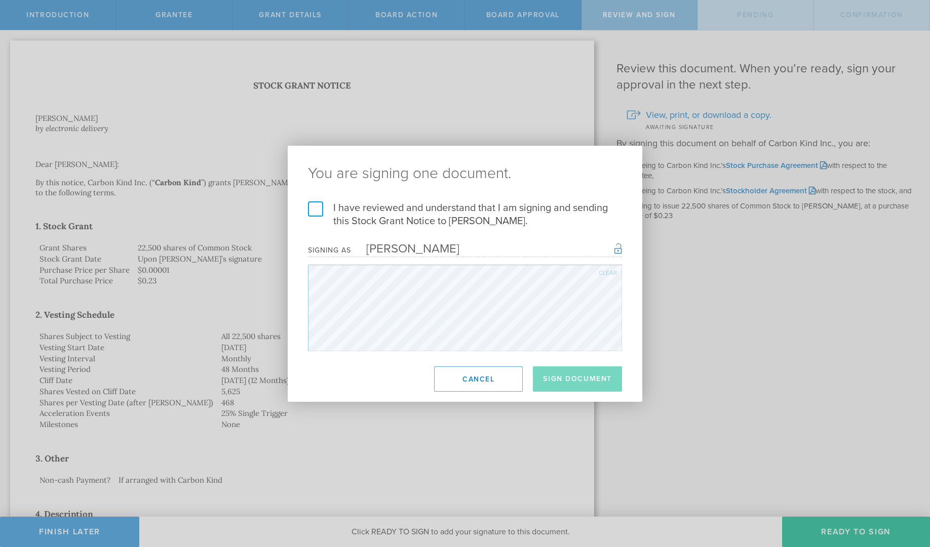
click at [312, 214] on label "I have reviewed and understand that I am signing and sending this Stock Grant N…" at bounding box center [465, 215] width 314 height 26
click at [0, 0] on input "I have reviewed and understand that I am signing and sending this Stock Grant N…" at bounding box center [0, 0] width 0 height 0
click at [561, 378] on button "Sign Document" at bounding box center [577, 379] width 89 height 25
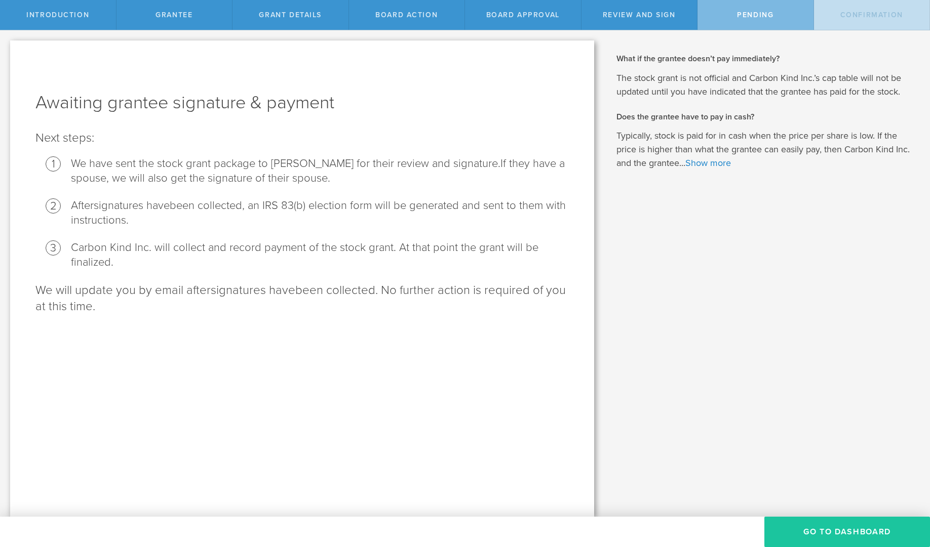
click at [841, 531] on button "Go To Dashboard" at bounding box center [847, 532] width 166 height 30
